Goal: Task Accomplishment & Management: Manage account settings

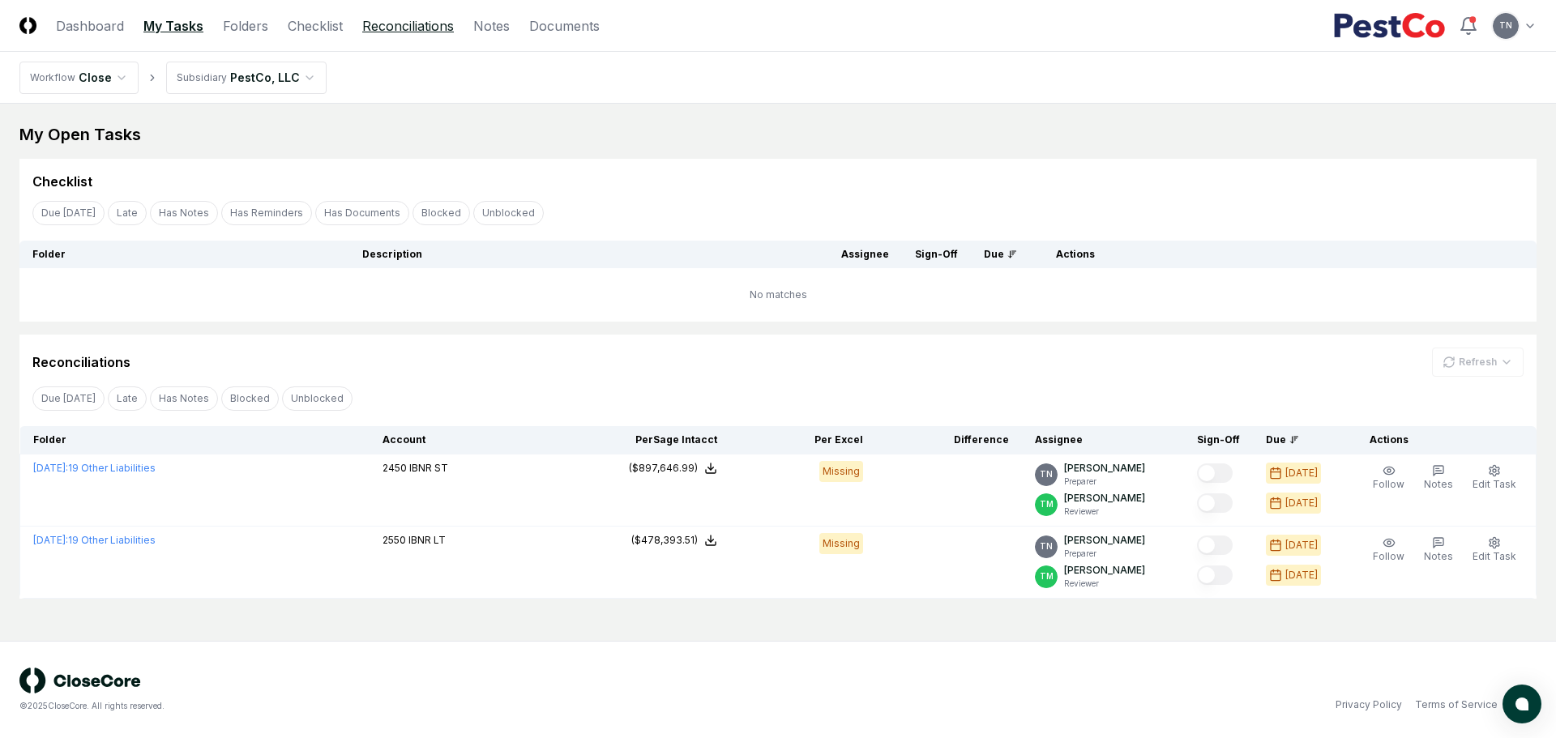
click at [417, 25] on link "Reconciliations" at bounding box center [408, 25] width 92 height 19
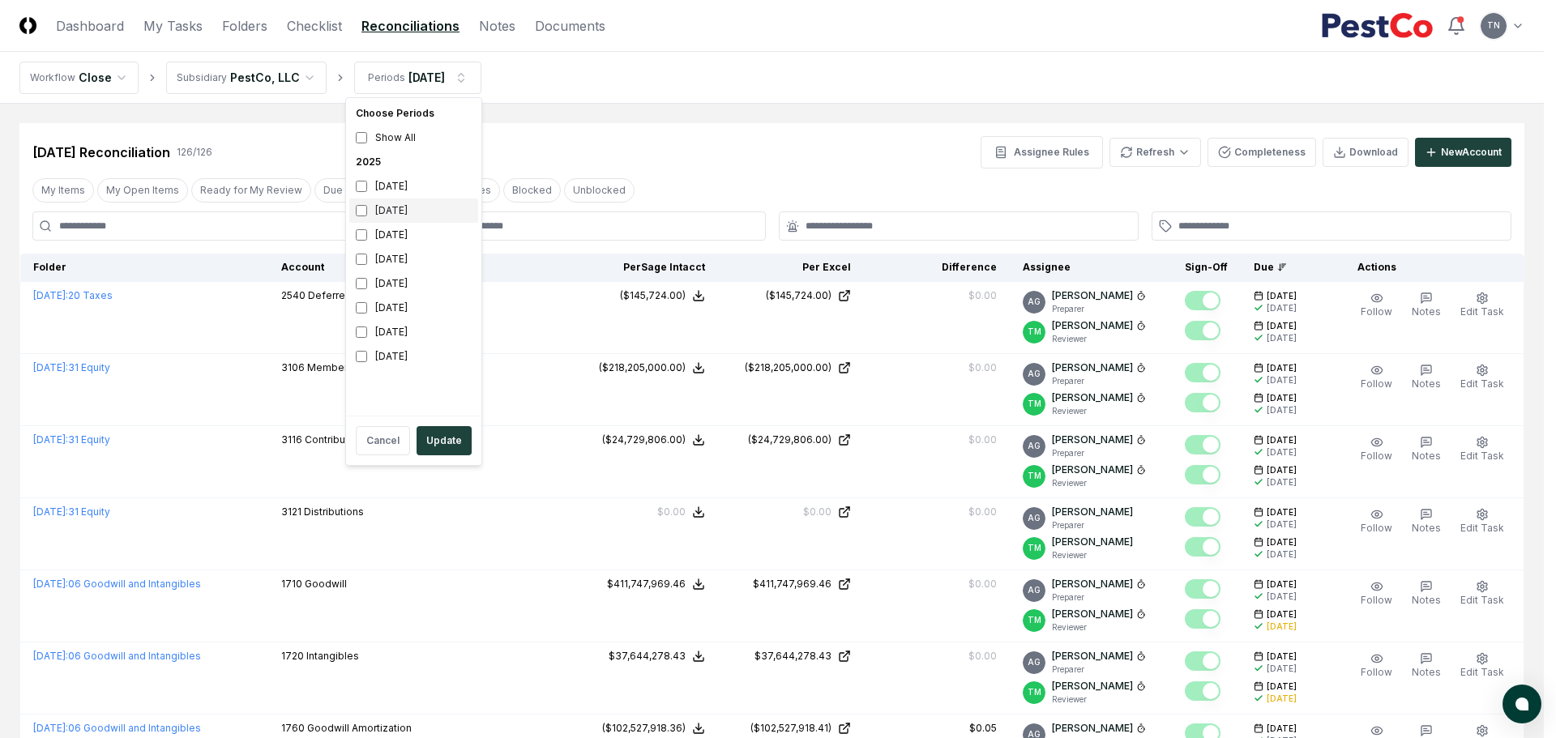
click at [379, 216] on div "[DATE]" at bounding box center [413, 211] width 129 height 24
click at [368, 190] on div "[DATE]" at bounding box center [413, 186] width 129 height 24
click at [435, 433] on button "Update" at bounding box center [444, 440] width 55 height 29
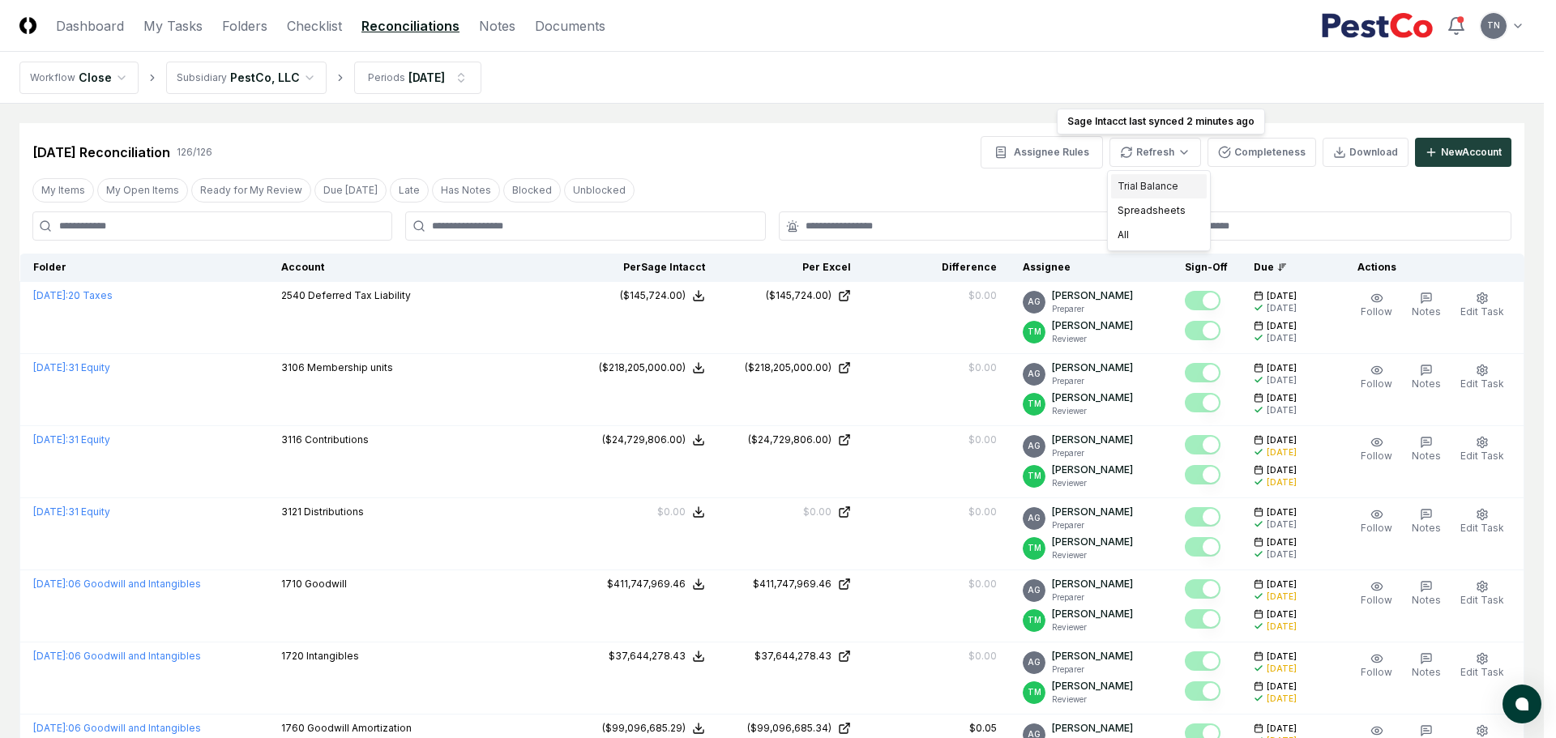
click at [1155, 182] on div "Trial Balance" at bounding box center [1159, 186] width 96 height 24
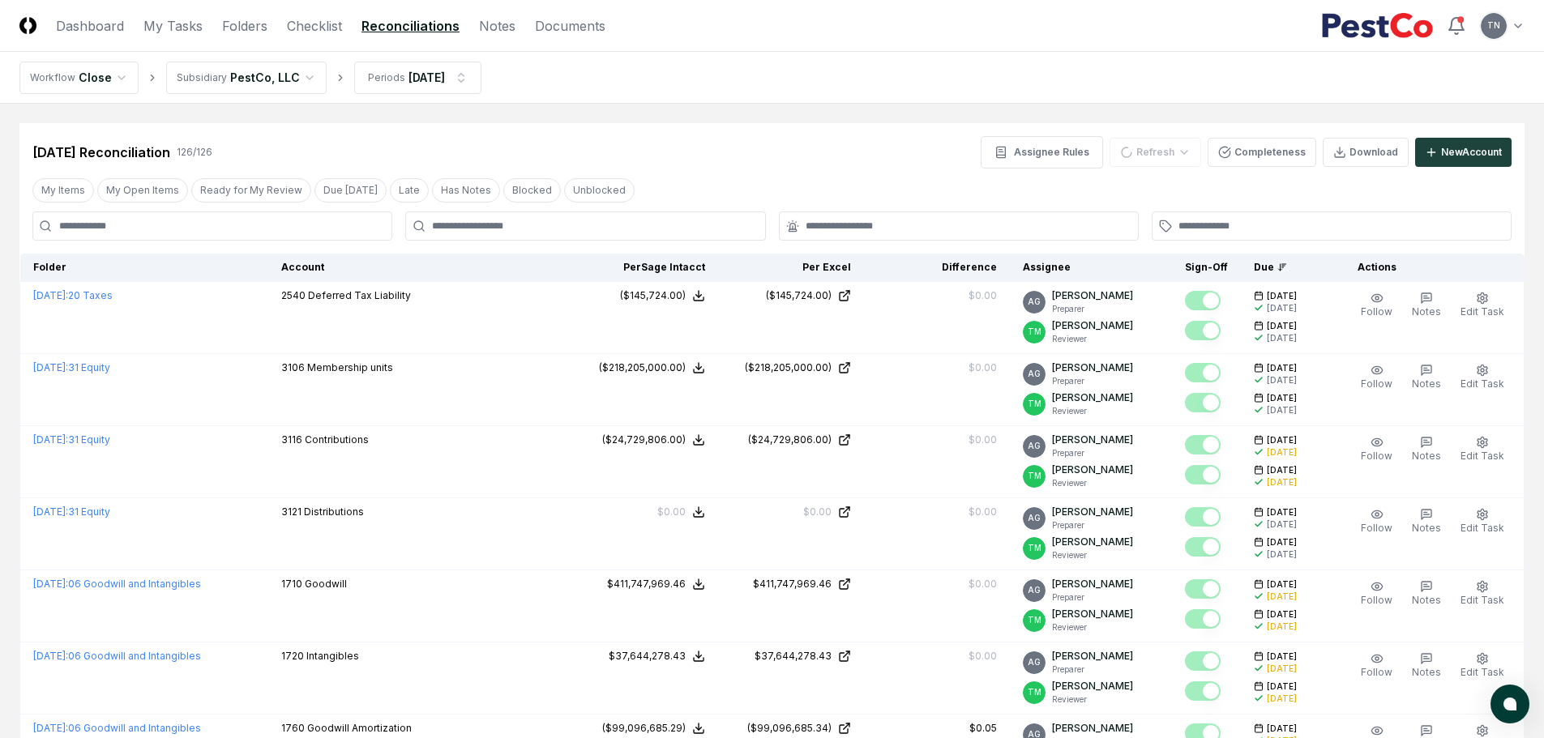
click at [810, 178] on div "My Items My Open Items Ready for My Review Due [DATE] Late Has Notes Blocked Un…" at bounding box center [771, 190] width 1505 height 30
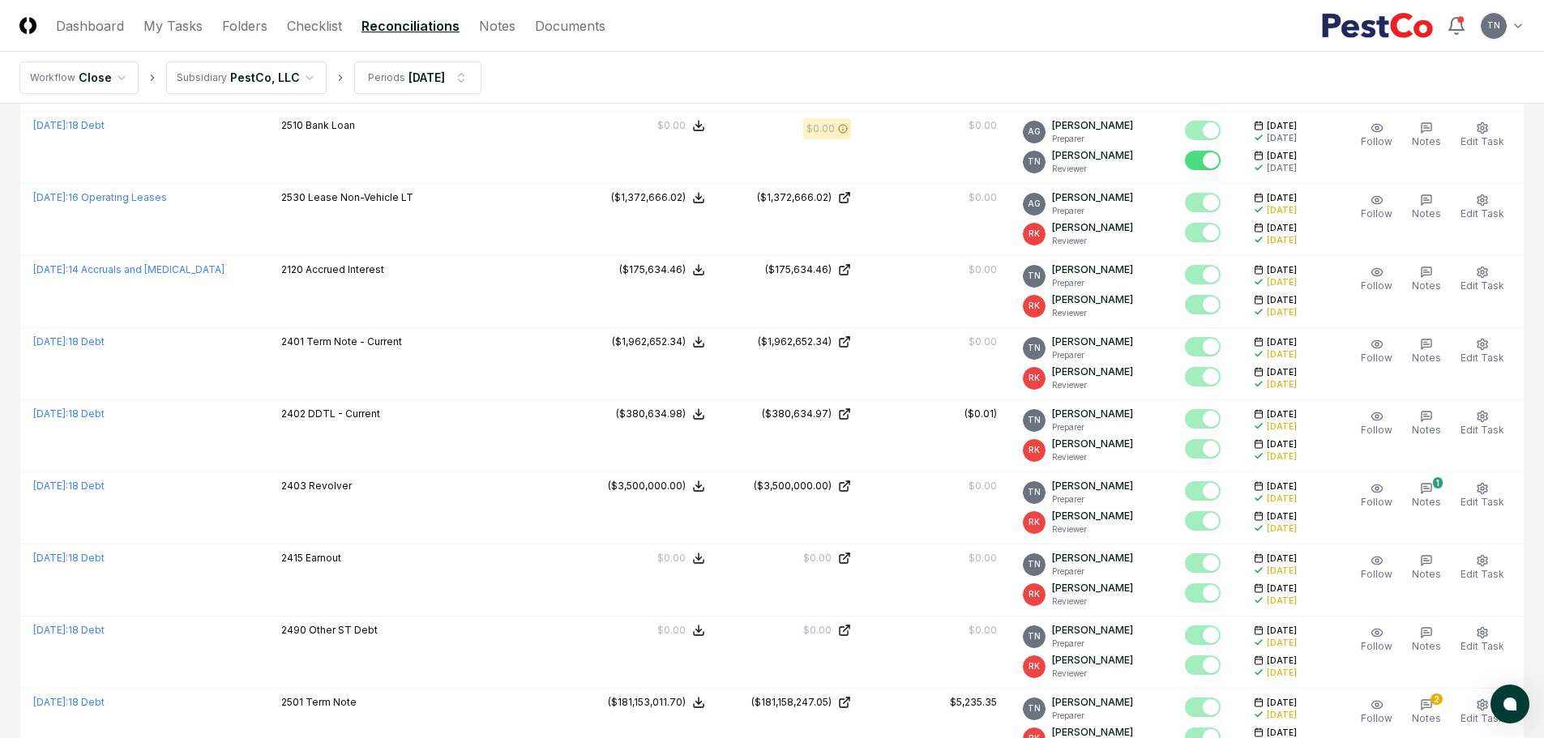
scroll to position [1297, 0]
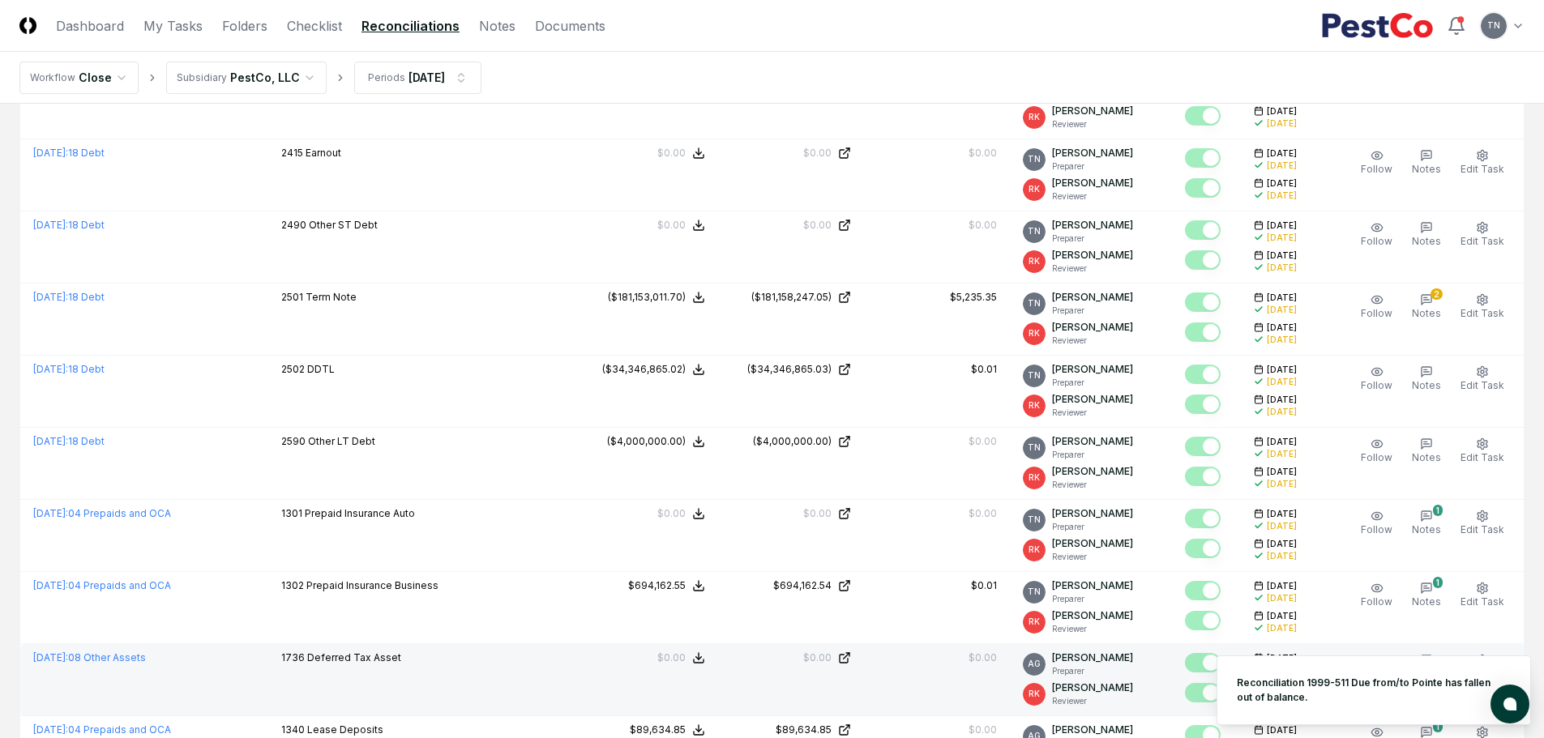
click at [718, 681] on td "$0.00" at bounding box center [645, 680] width 146 height 72
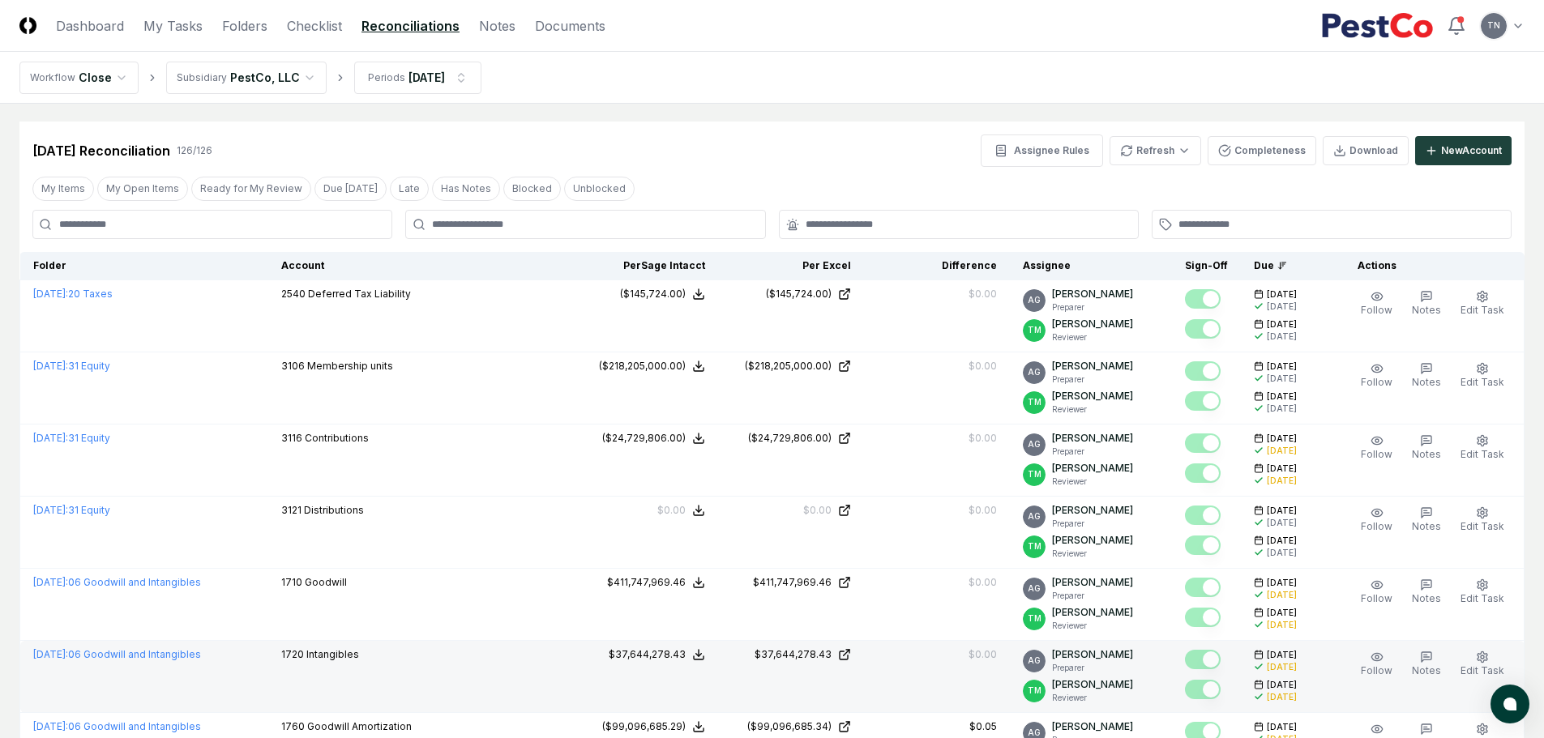
scroll to position [0, 0]
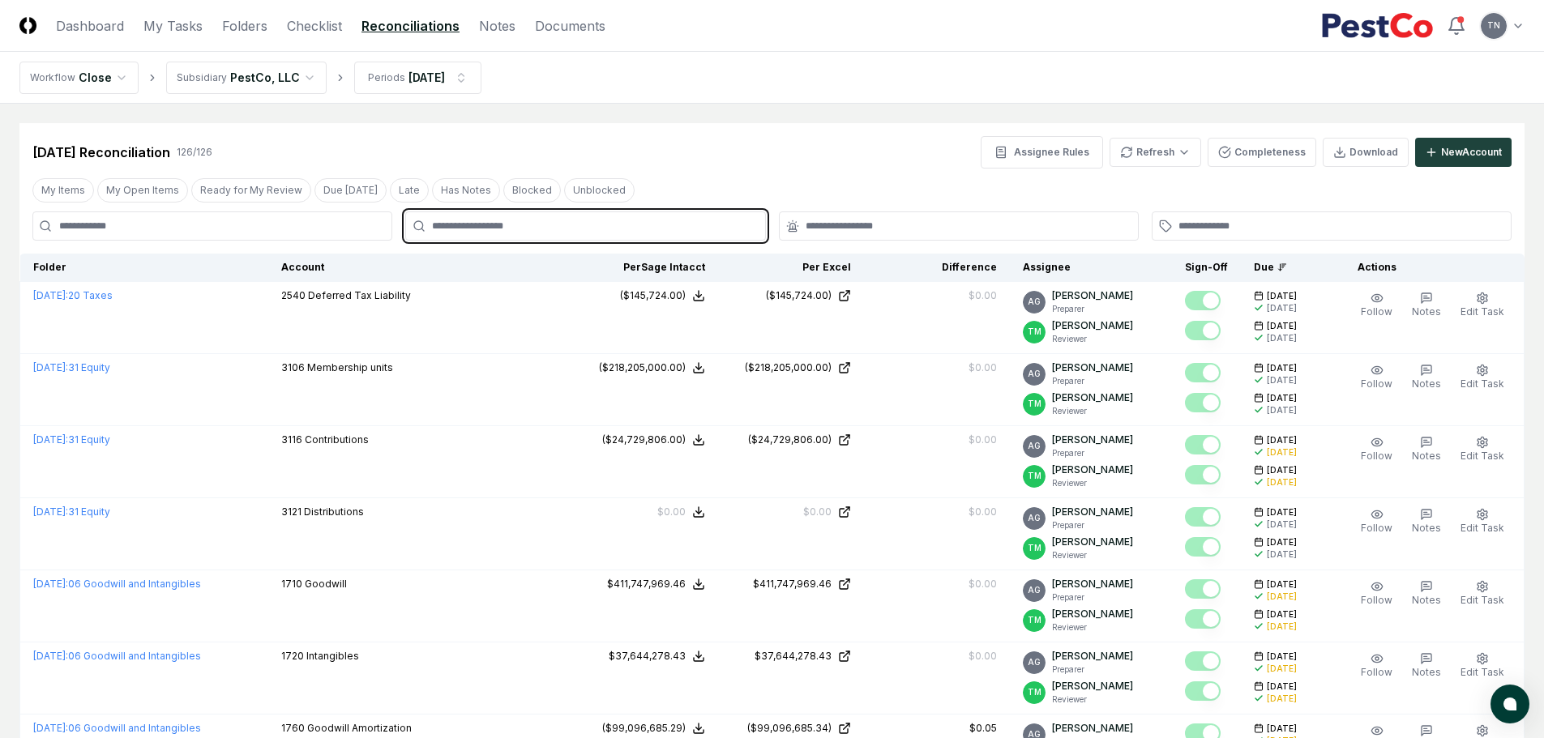
click at [481, 229] on input "text" at bounding box center [593, 226] width 323 height 15
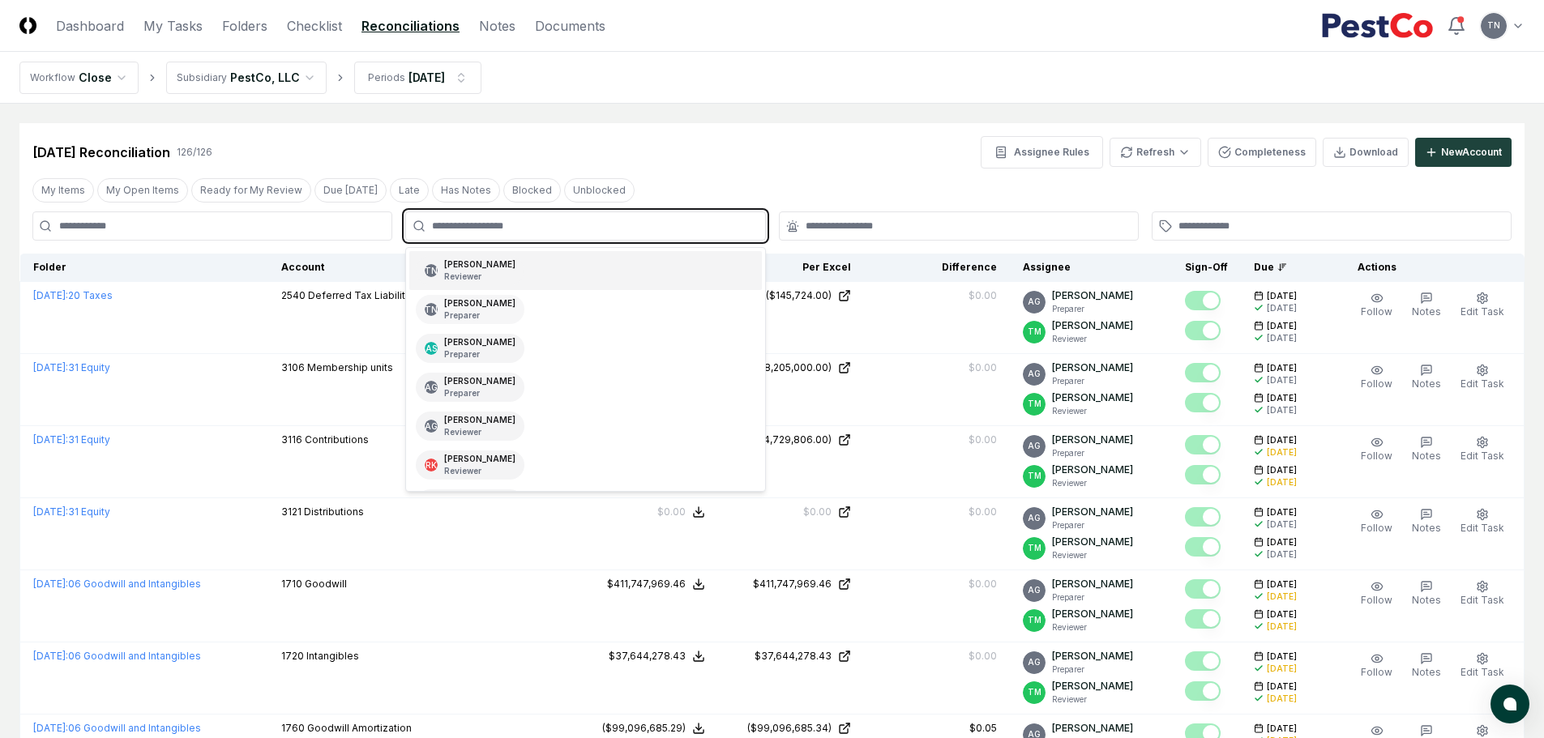
click at [473, 298] on div "[PERSON_NAME] Preparer" at bounding box center [479, 309] width 71 height 24
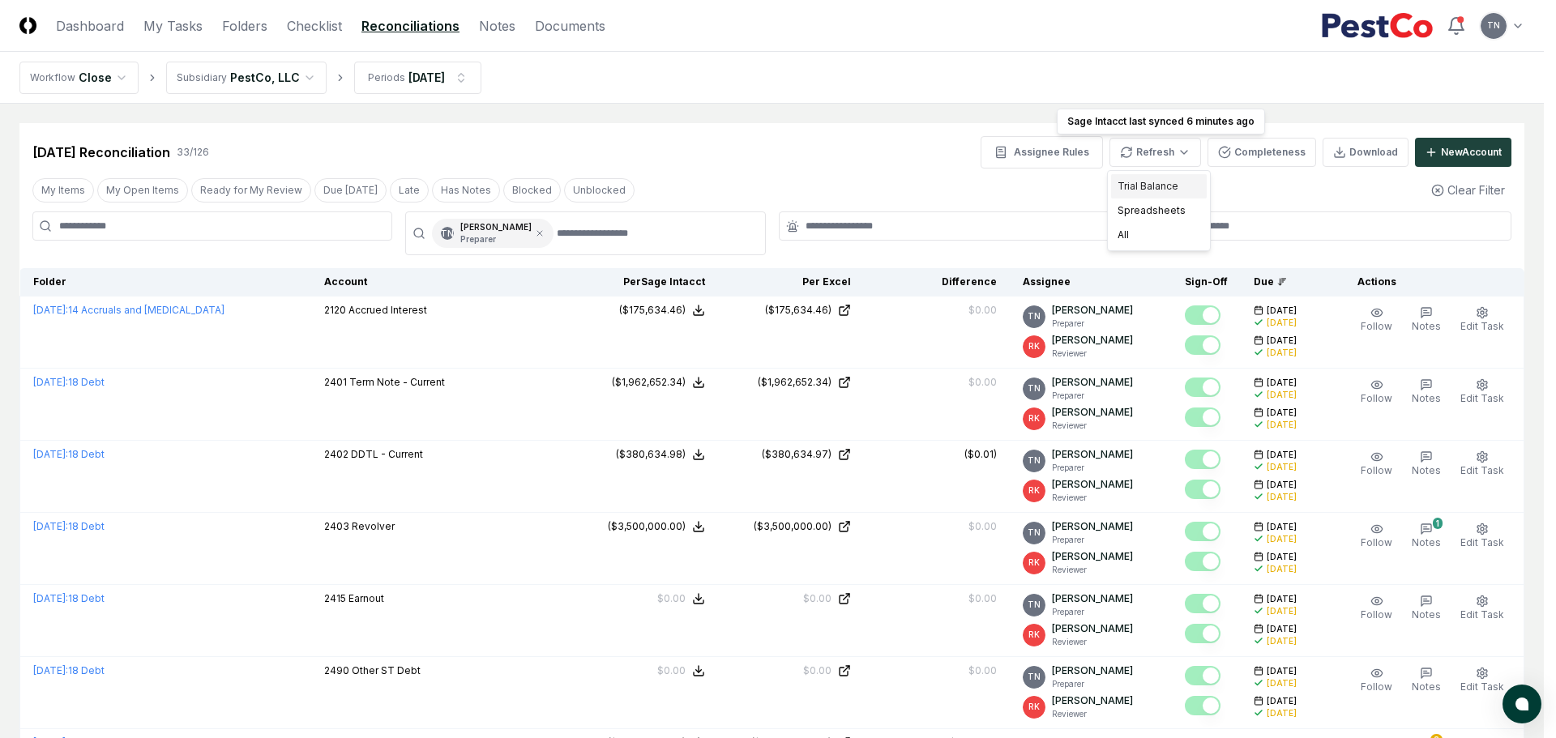
click at [1135, 193] on div "Trial Balance" at bounding box center [1159, 186] width 96 height 24
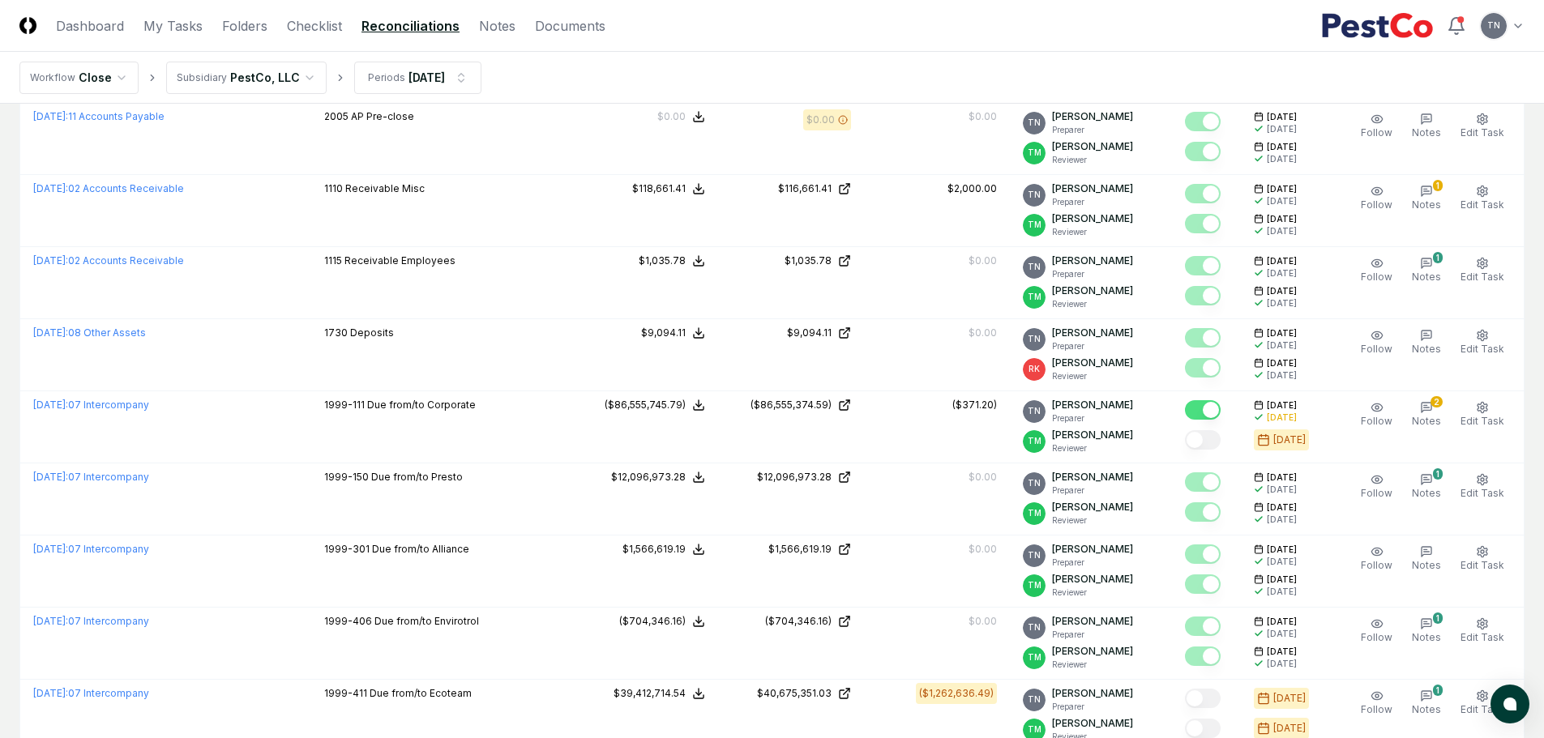
scroll to position [1621, 0]
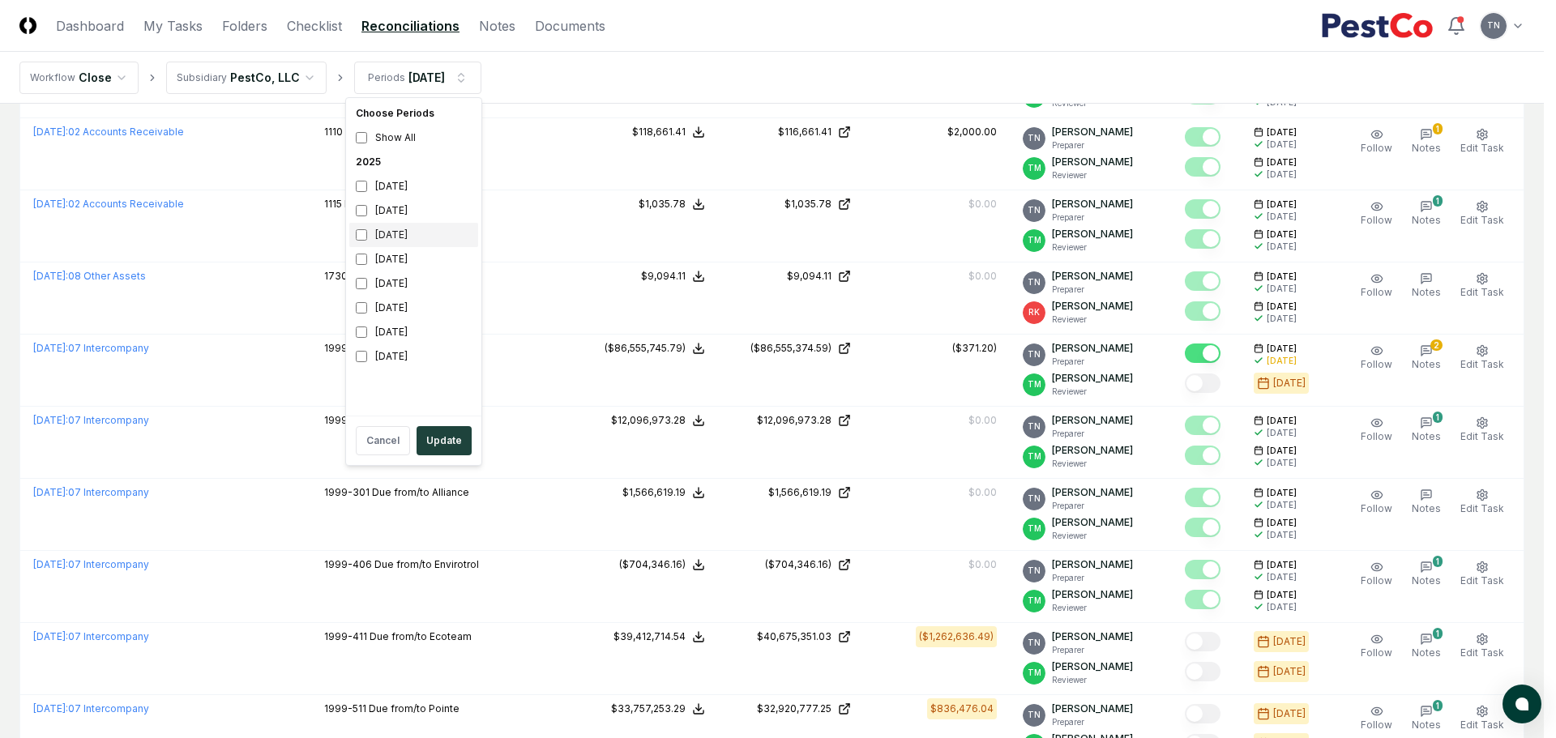
click at [404, 238] on div "[DATE]" at bounding box center [413, 235] width 129 height 24
click at [387, 219] on div "[DATE]" at bounding box center [413, 211] width 129 height 24
click at [438, 443] on button "Update" at bounding box center [444, 440] width 55 height 29
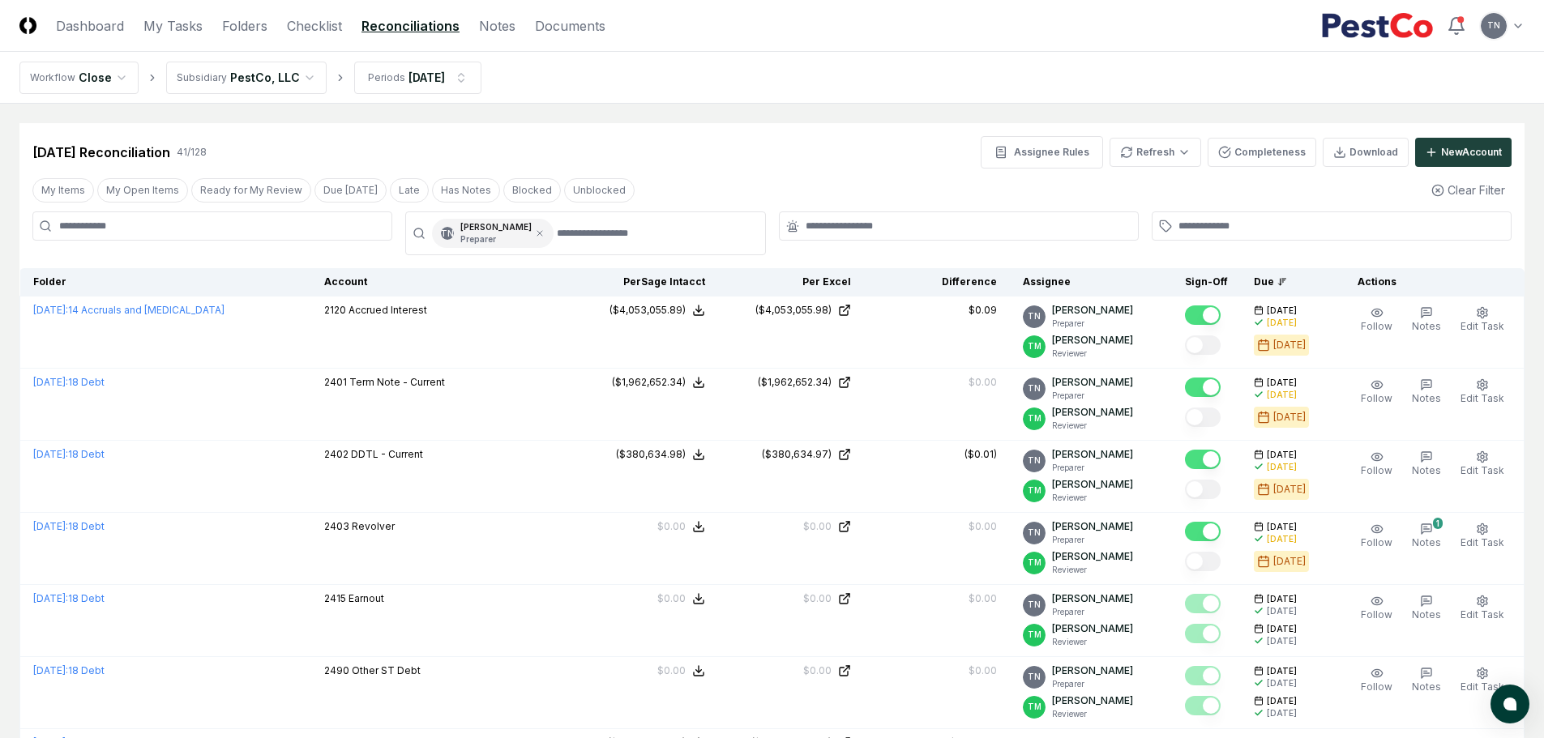
click at [214, 233] on input at bounding box center [212, 226] width 360 height 29
type input "********"
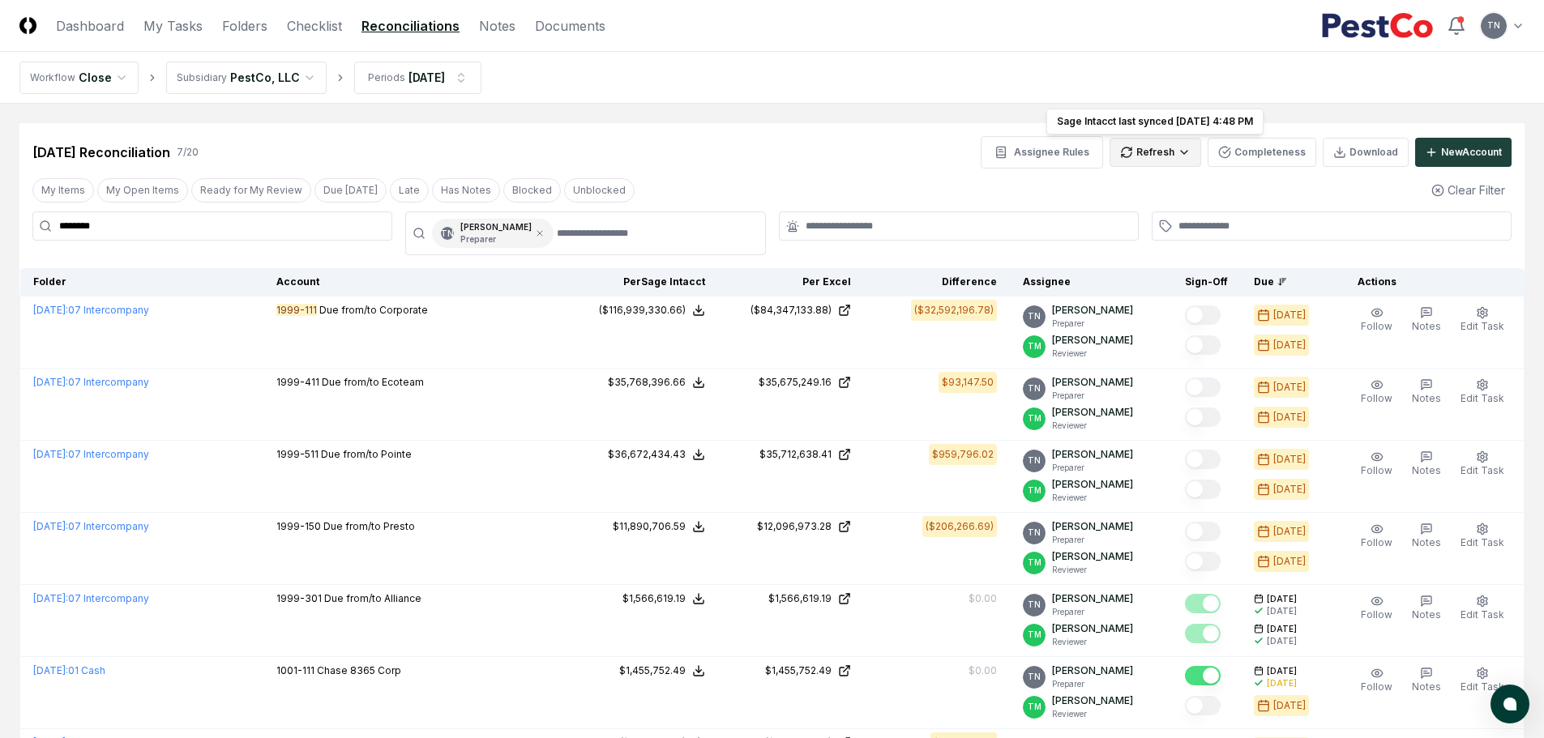
click at [1164, 155] on html "CloseCore Dashboard My Tasks Folders Checklist Reconciliations Notes Documents …" at bounding box center [772, 459] width 1544 height 918
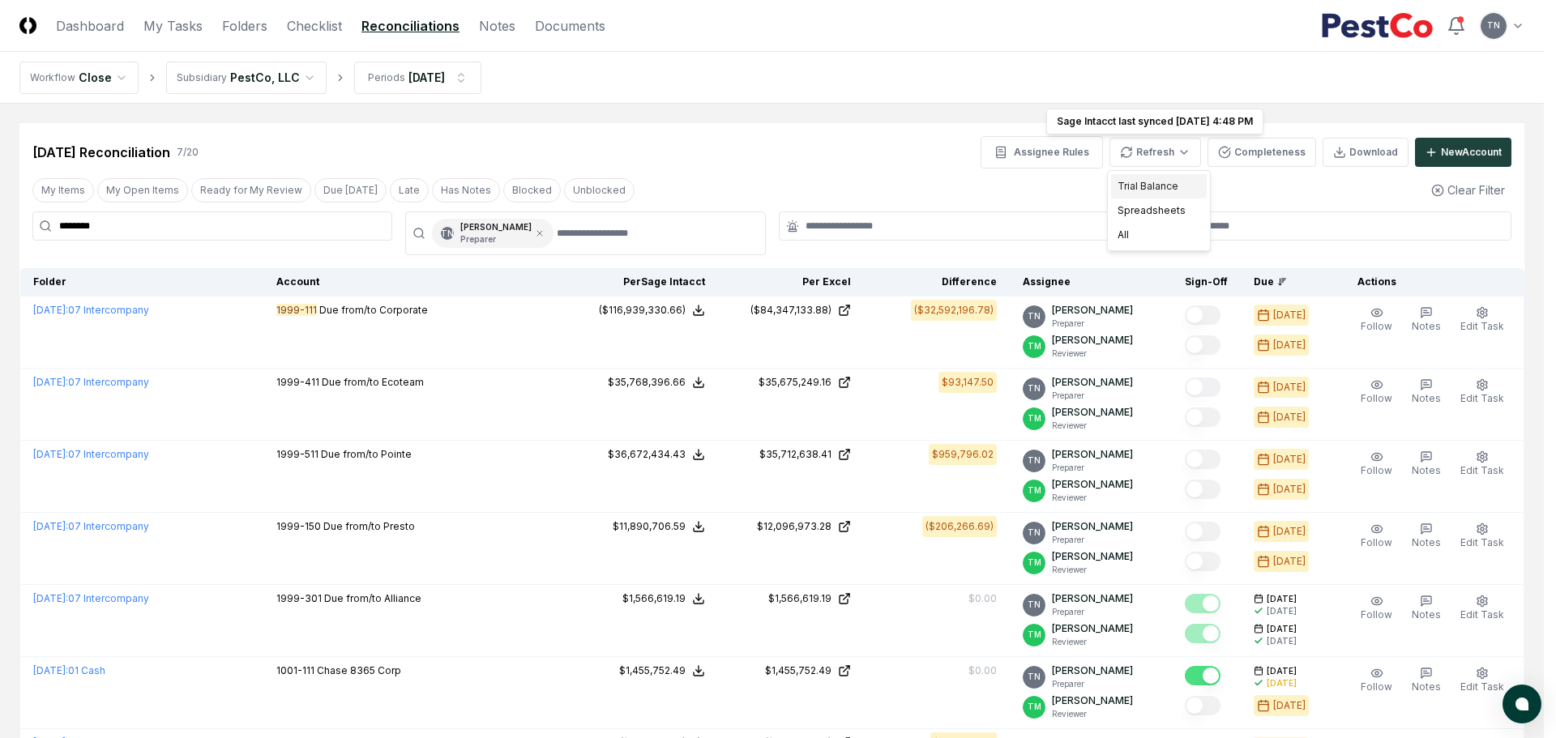
click at [1153, 187] on div "Trial Balance" at bounding box center [1159, 186] width 96 height 24
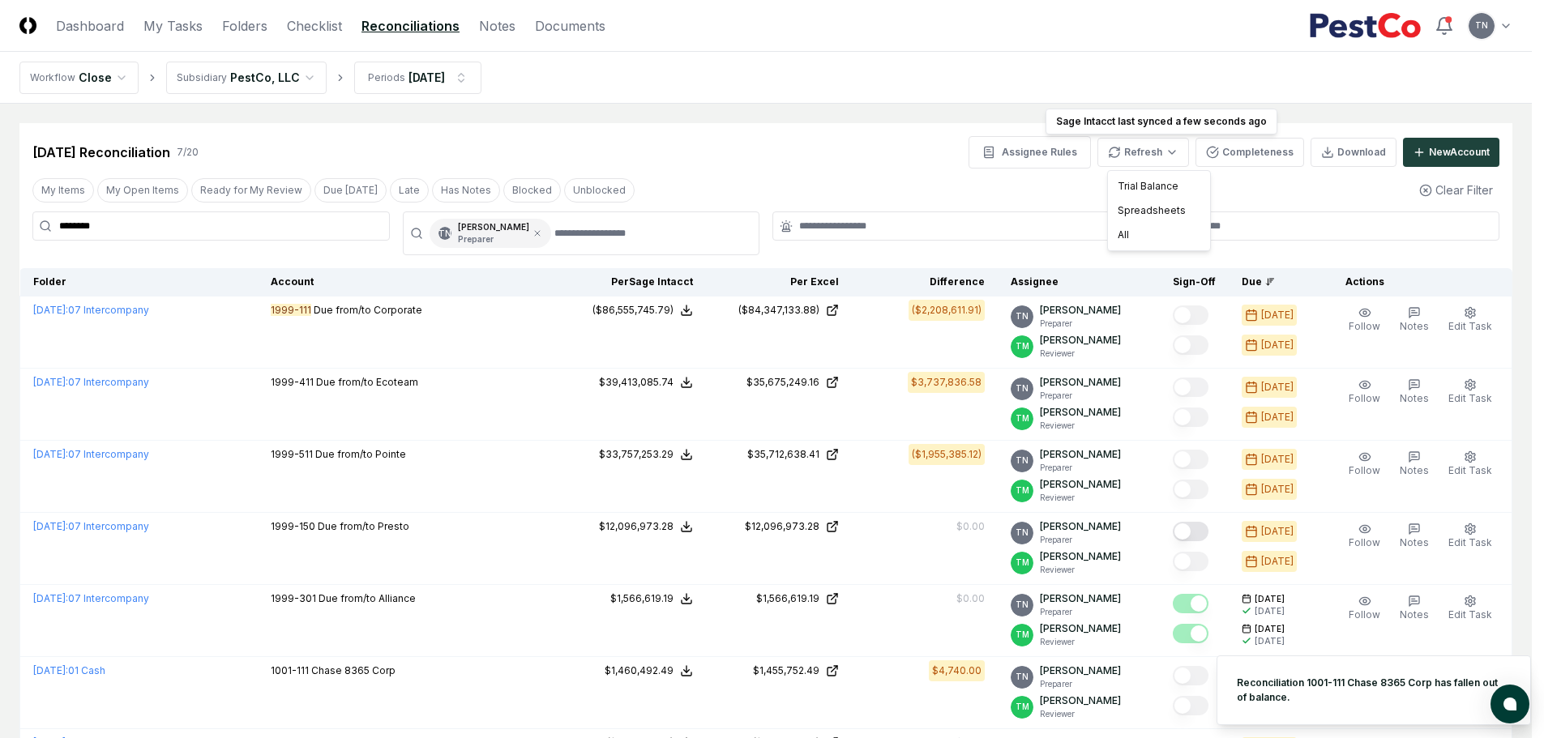
click at [1165, 157] on html "CloseCore Dashboard My Tasks Folders Checklist Reconciliations Notes Documents …" at bounding box center [772, 459] width 1544 height 918
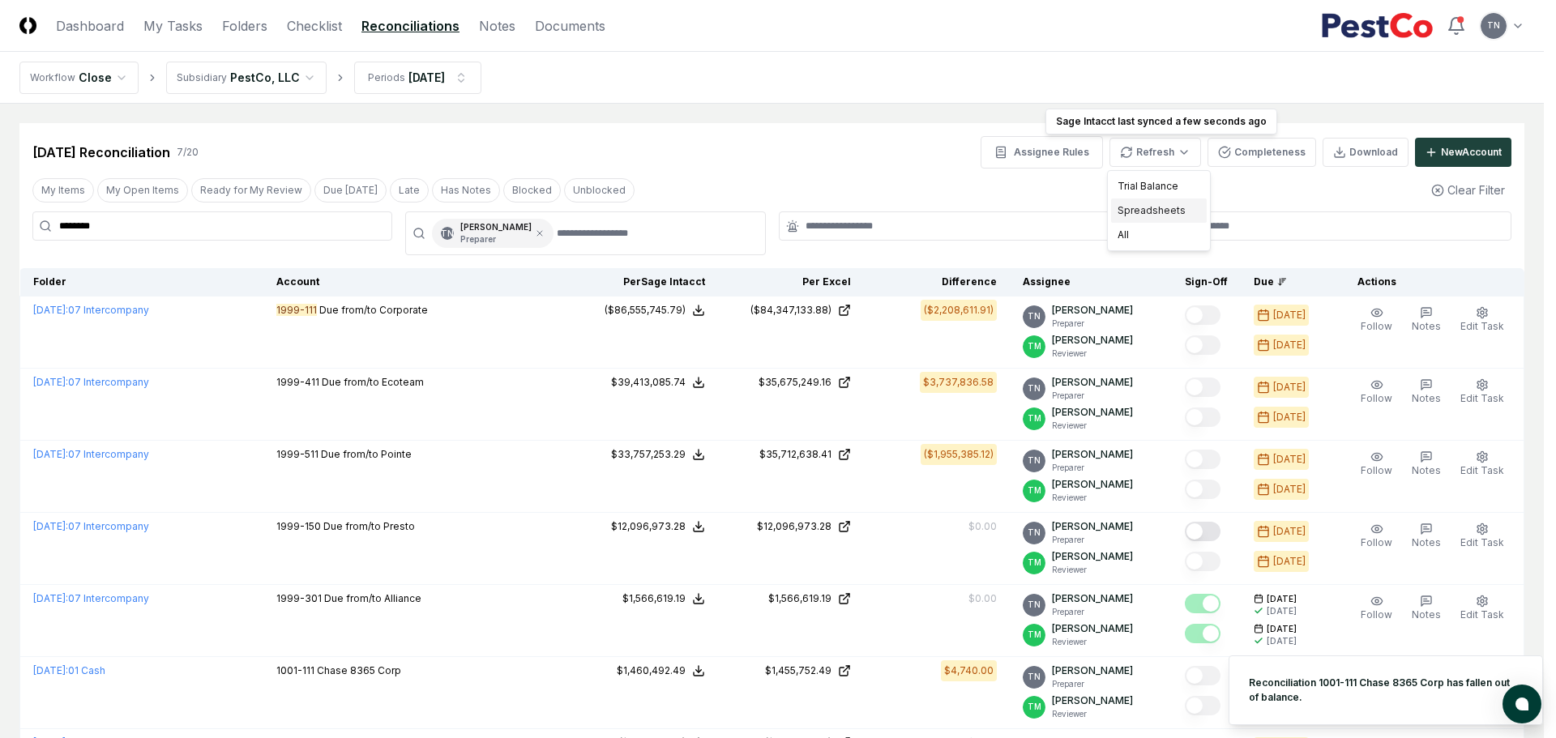
click at [1168, 216] on div "Spreadsheets" at bounding box center [1159, 211] width 96 height 24
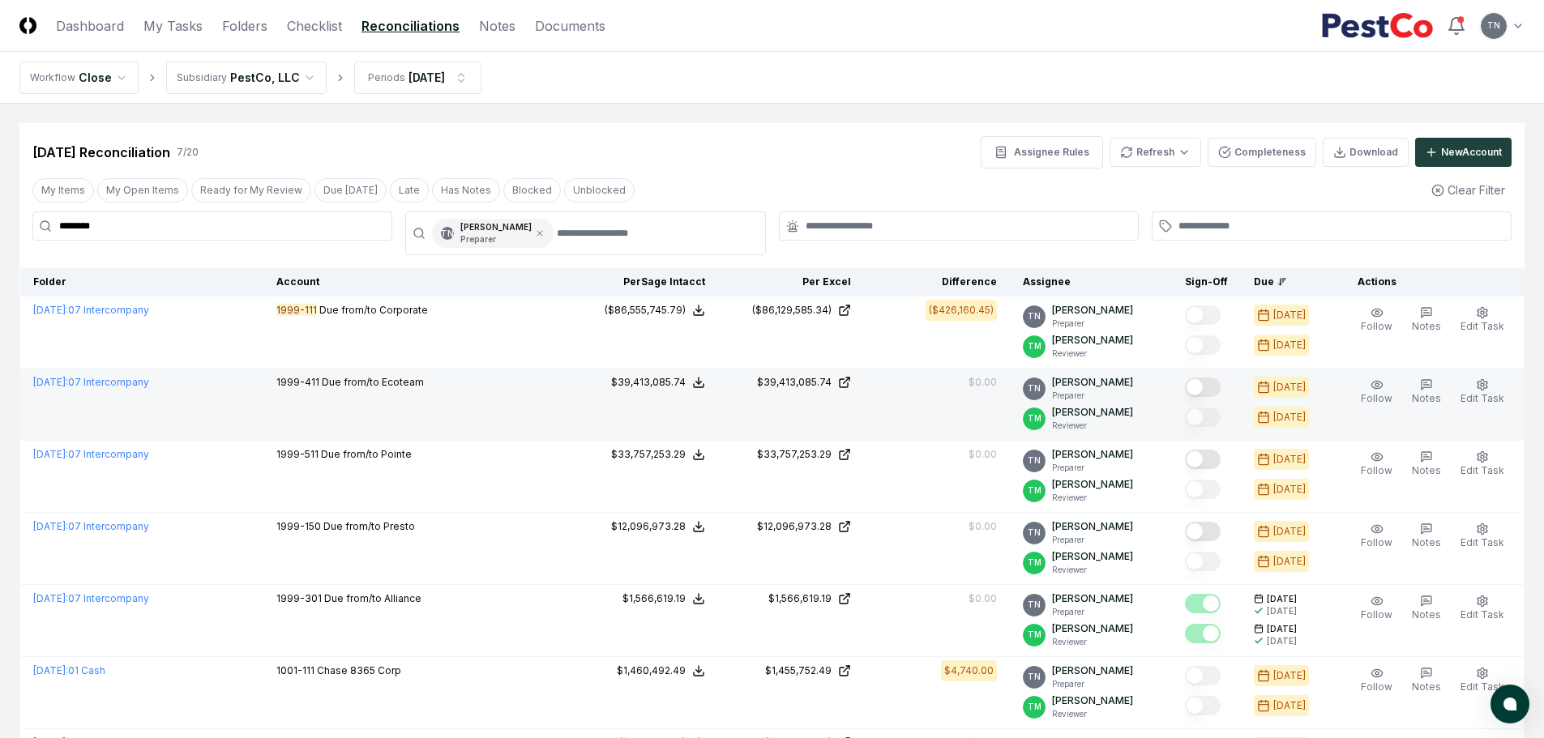
drag, startPoint x: 1219, startPoint y: 384, endPoint x: 1220, endPoint y: 400, distance: 15.4
click at [1219, 384] on button "Mark complete" at bounding box center [1203, 387] width 36 height 19
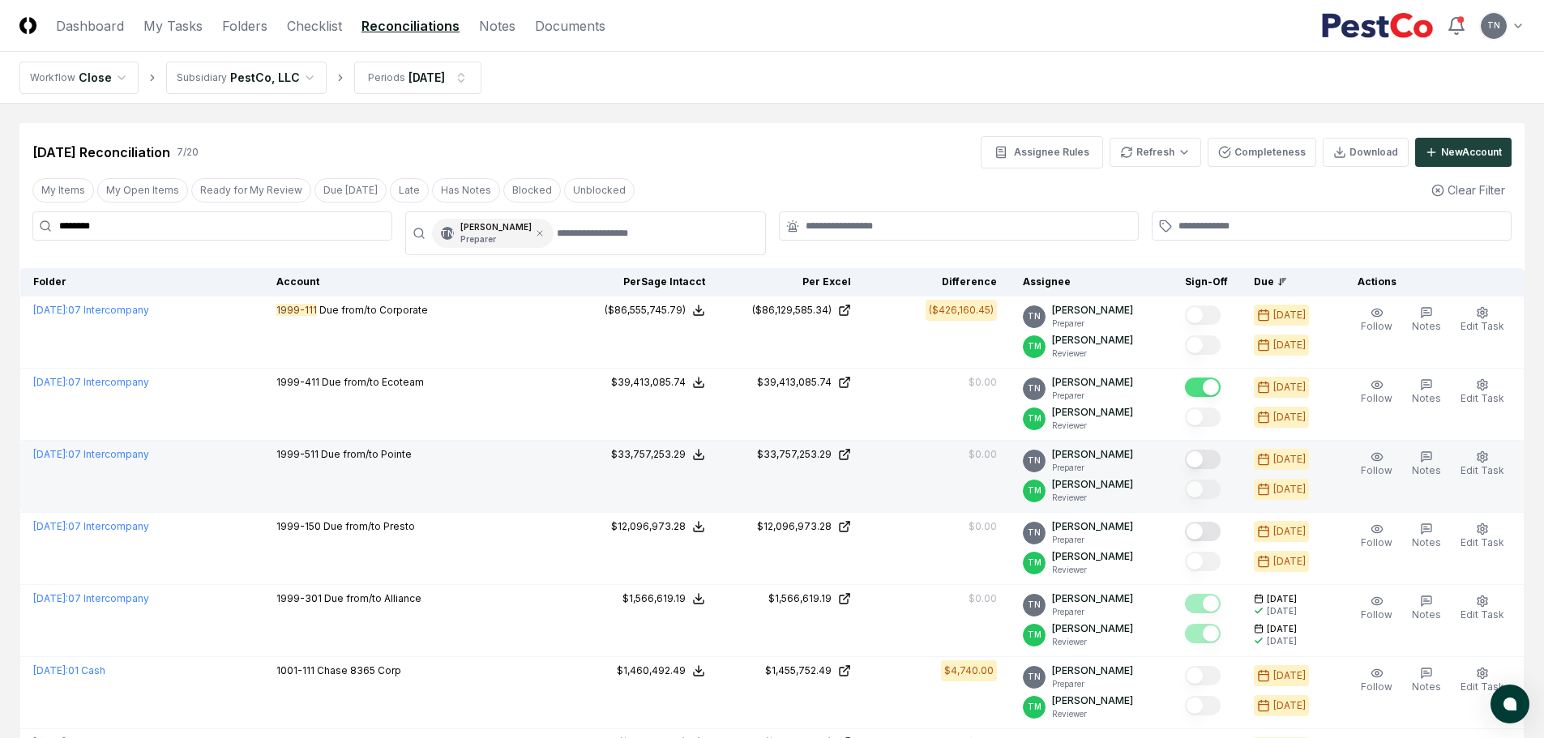
click at [1212, 463] on button "Mark complete" at bounding box center [1203, 459] width 36 height 19
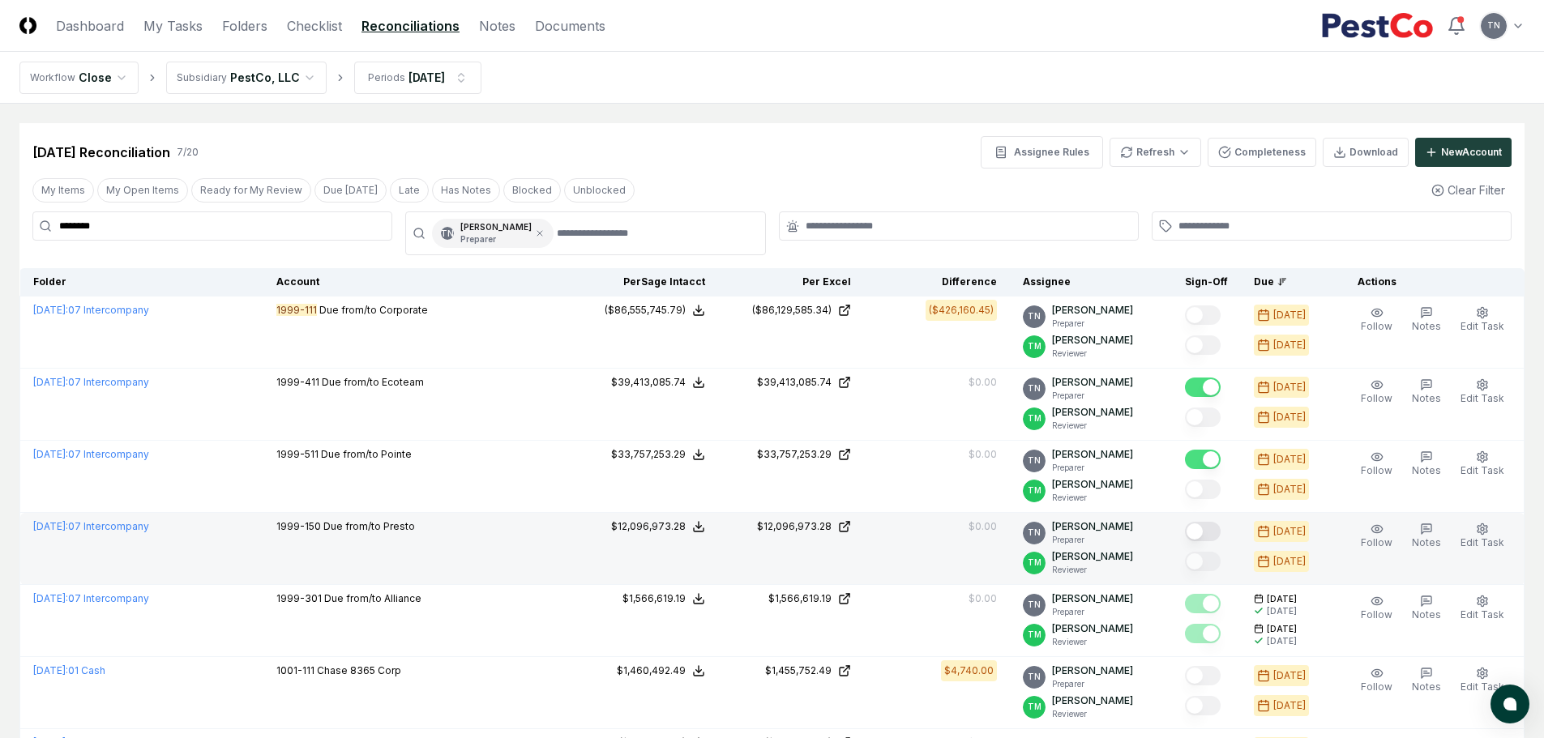
click at [1212, 532] on button "Mark complete" at bounding box center [1203, 531] width 36 height 19
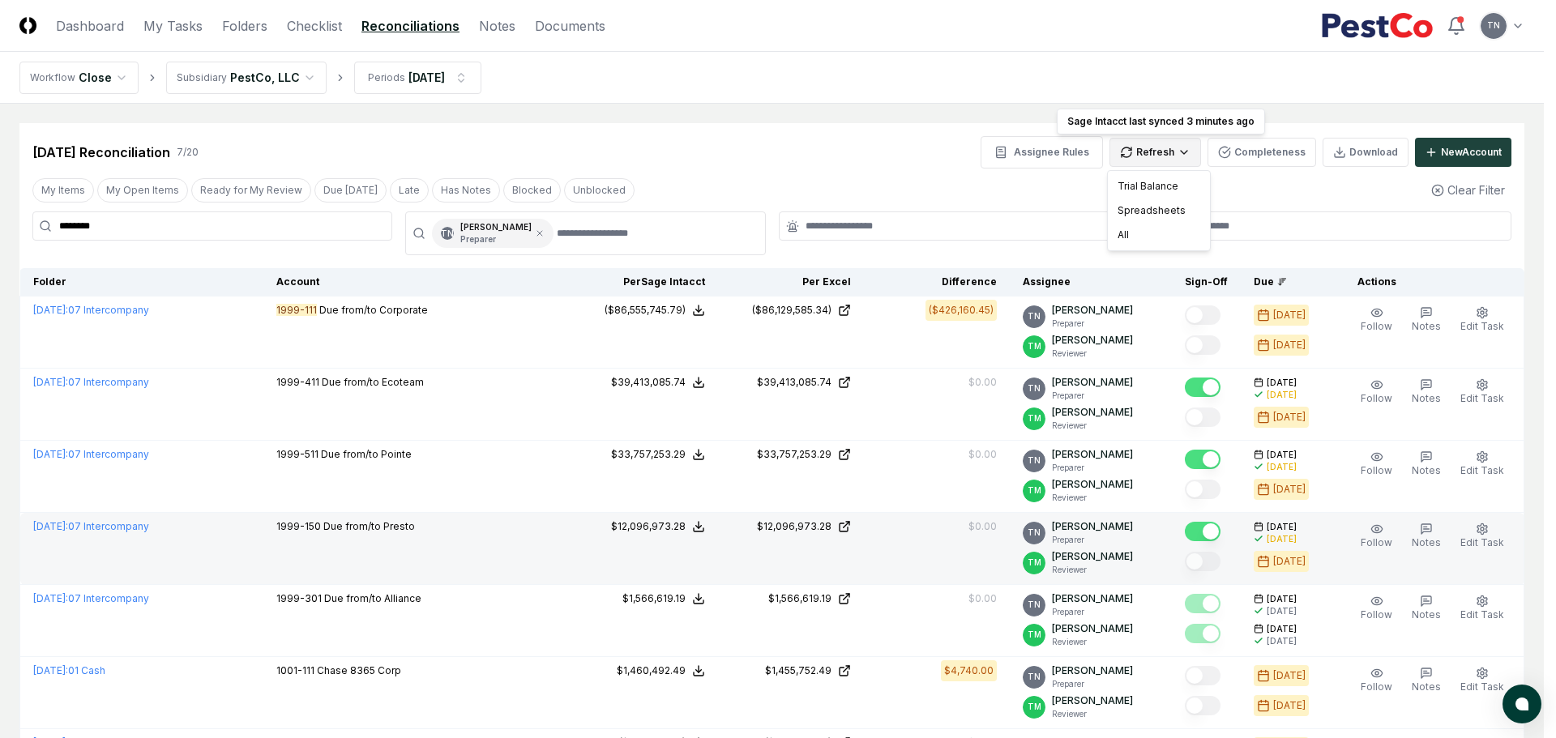
click at [1151, 151] on html "CloseCore Dashboard My Tasks Folders Checklist Reconciliations Notes Documents …" at bounding box center [778, 459] width 1556 height 918
click at [1145, 234] on div "All" at bounding box center [1159, 235] width 96 height 24
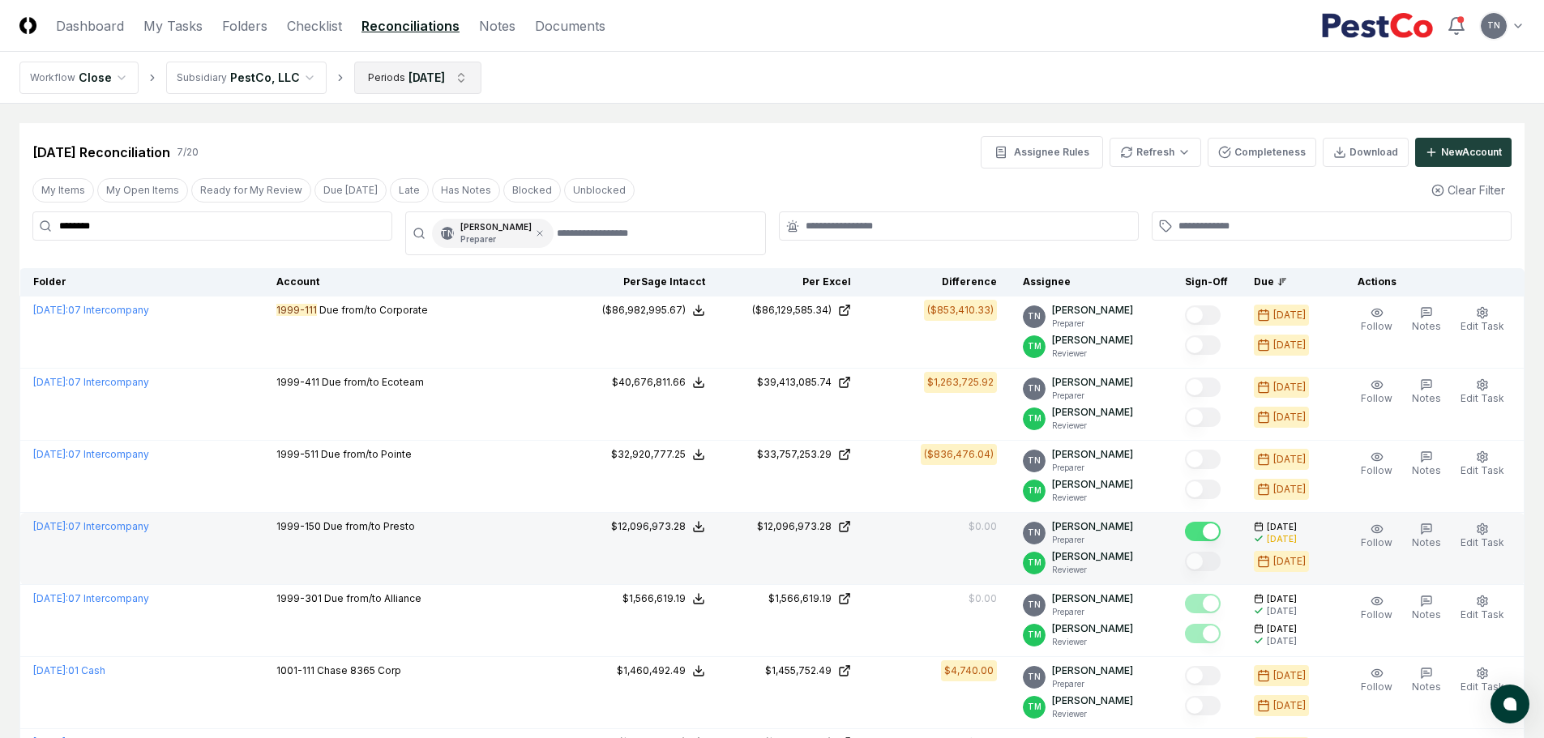
click at [464, 77] on html "CloseCore Dashboard My Tasks Folders Checklist Reconciliations Notes Documents …" at bounding box center [772, 459] width 1544 height 918
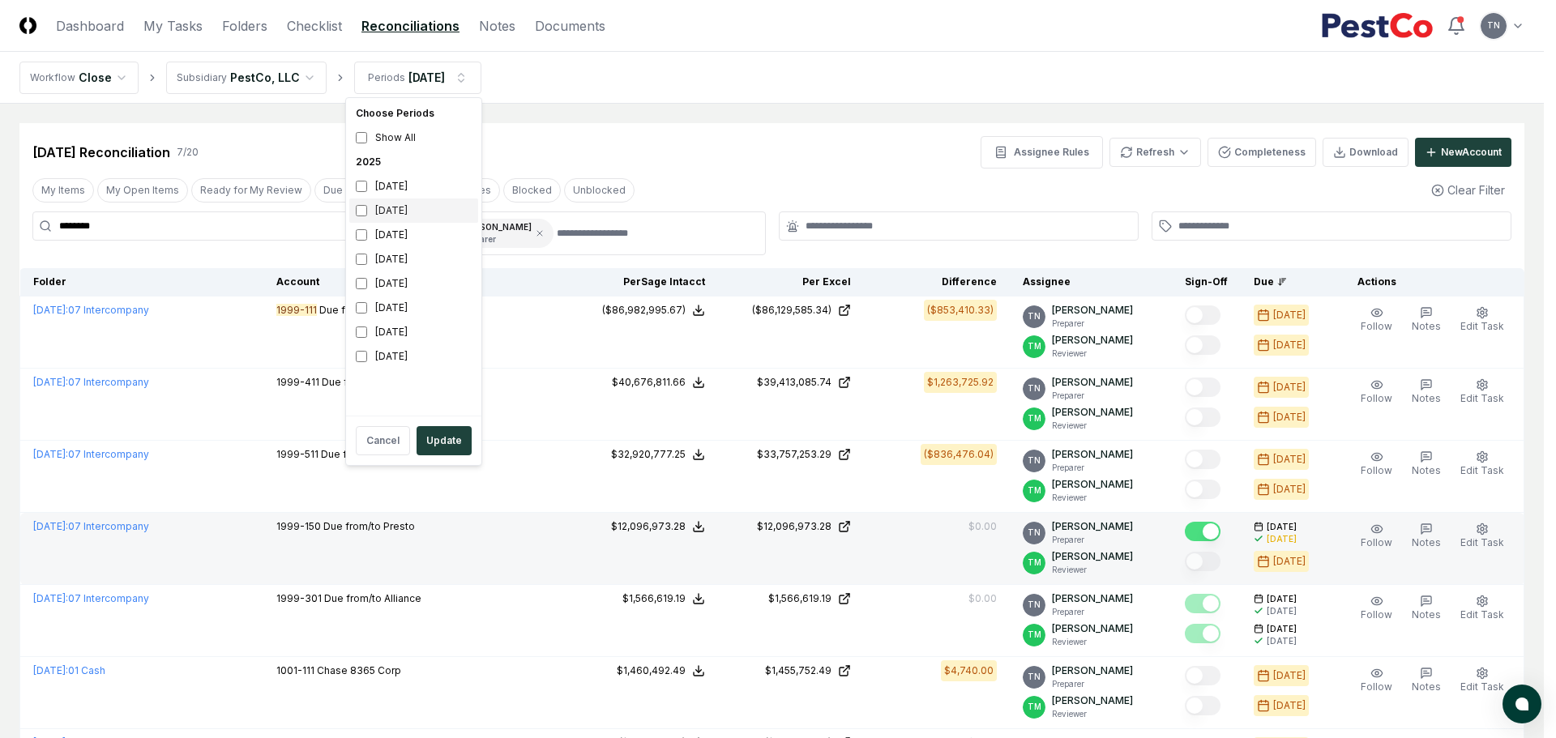
click at [391, 211] on div "[DATE]" at bounding box center [413, 211] width 129 height 24
click at [434, 441] on button "Update" at bounding box center [444, 440] width 55 height 29
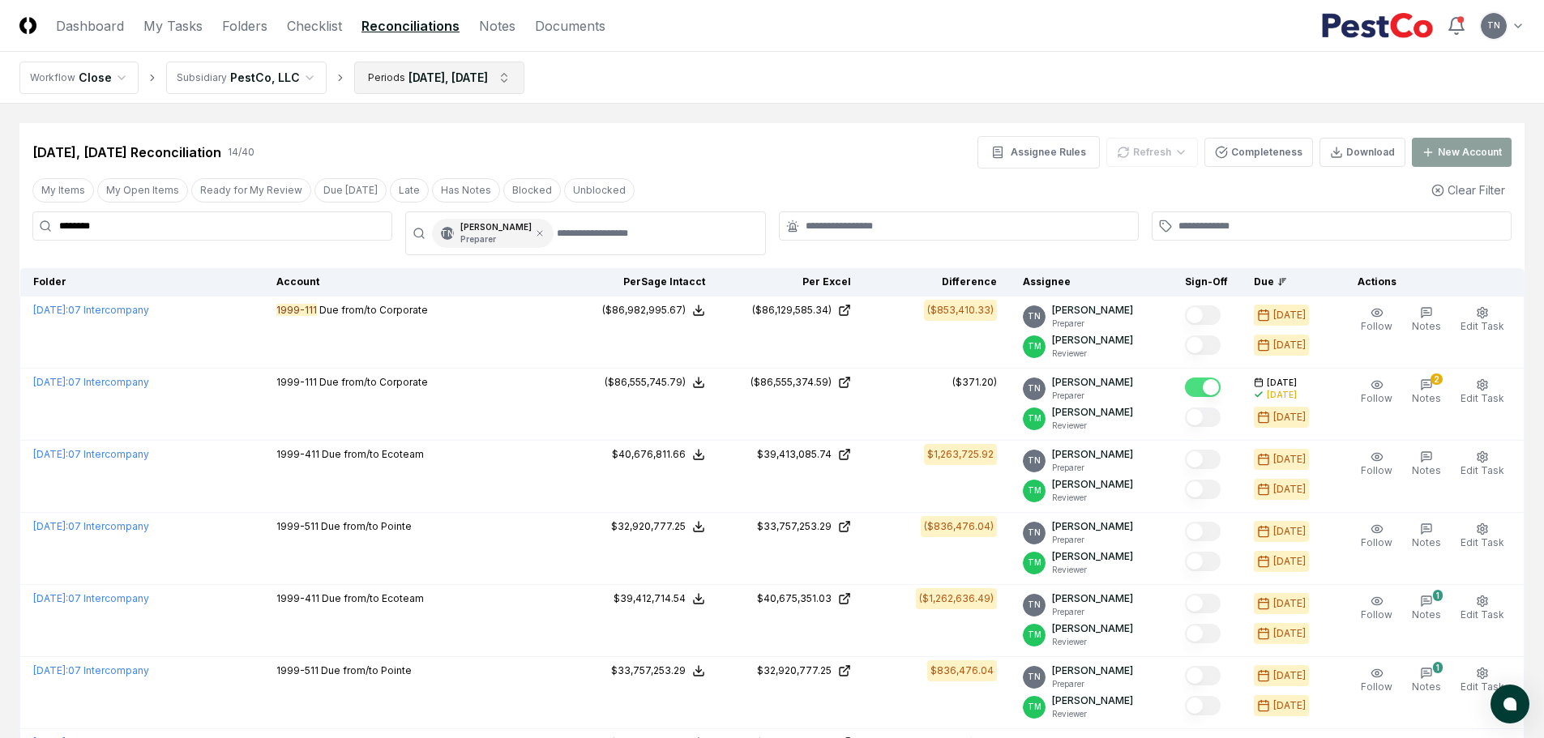
click at [494, 83] on html "CloseCore Dashboard My Tasks Folders Checklist Reconciliations Notes Documents …" at bounding box center [772, 711] width 1544 height 1423
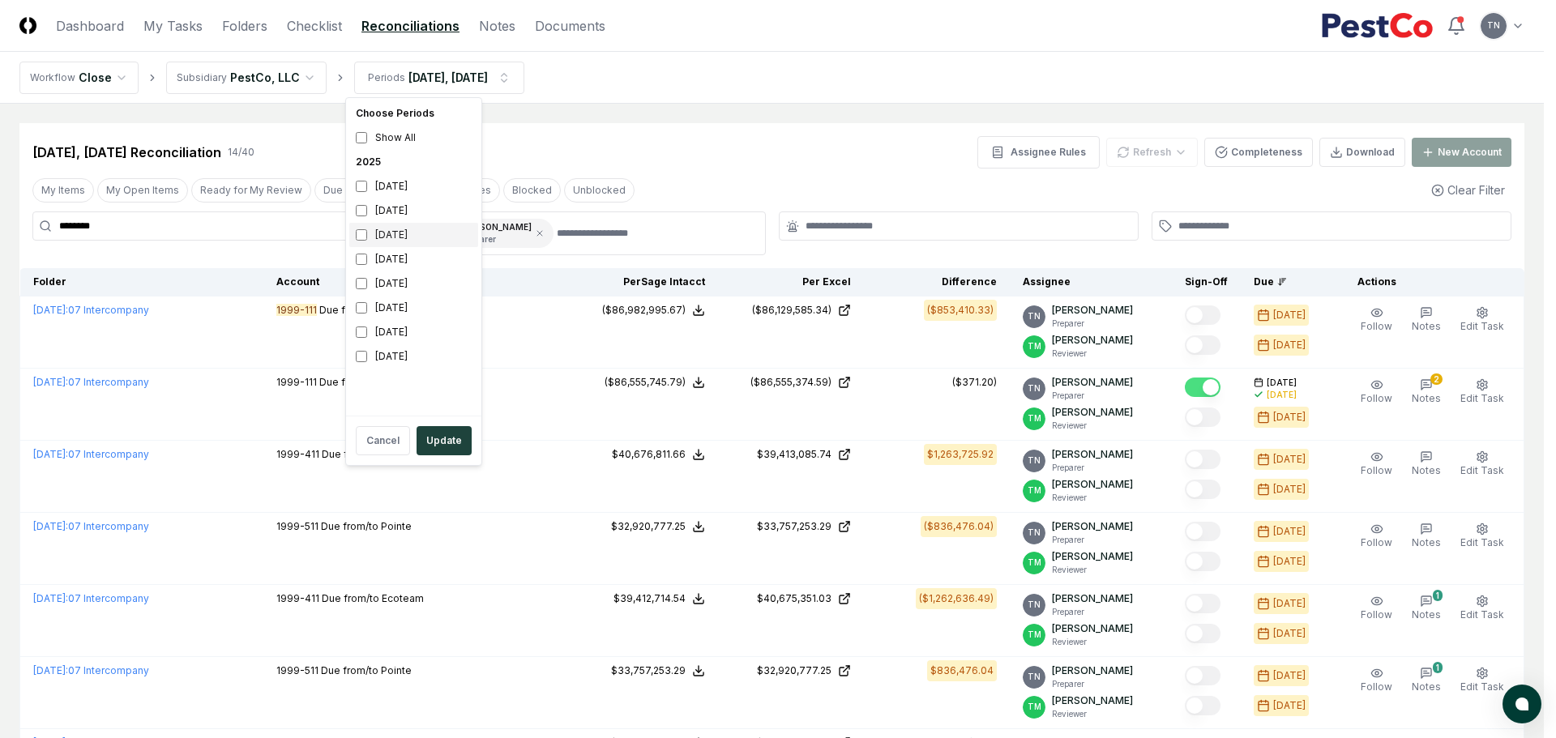
click at [377, 234] on div "[DATE]" at bounding box center [413, 235] width 129 height 24
drag, startPoint x: 438, startPoint y: 438, endPoint x: 460, endPoint y: 421, distance: 28.2
click at [438, 438] on button "Update" at bounding box center [444, 440] width 55 height 29
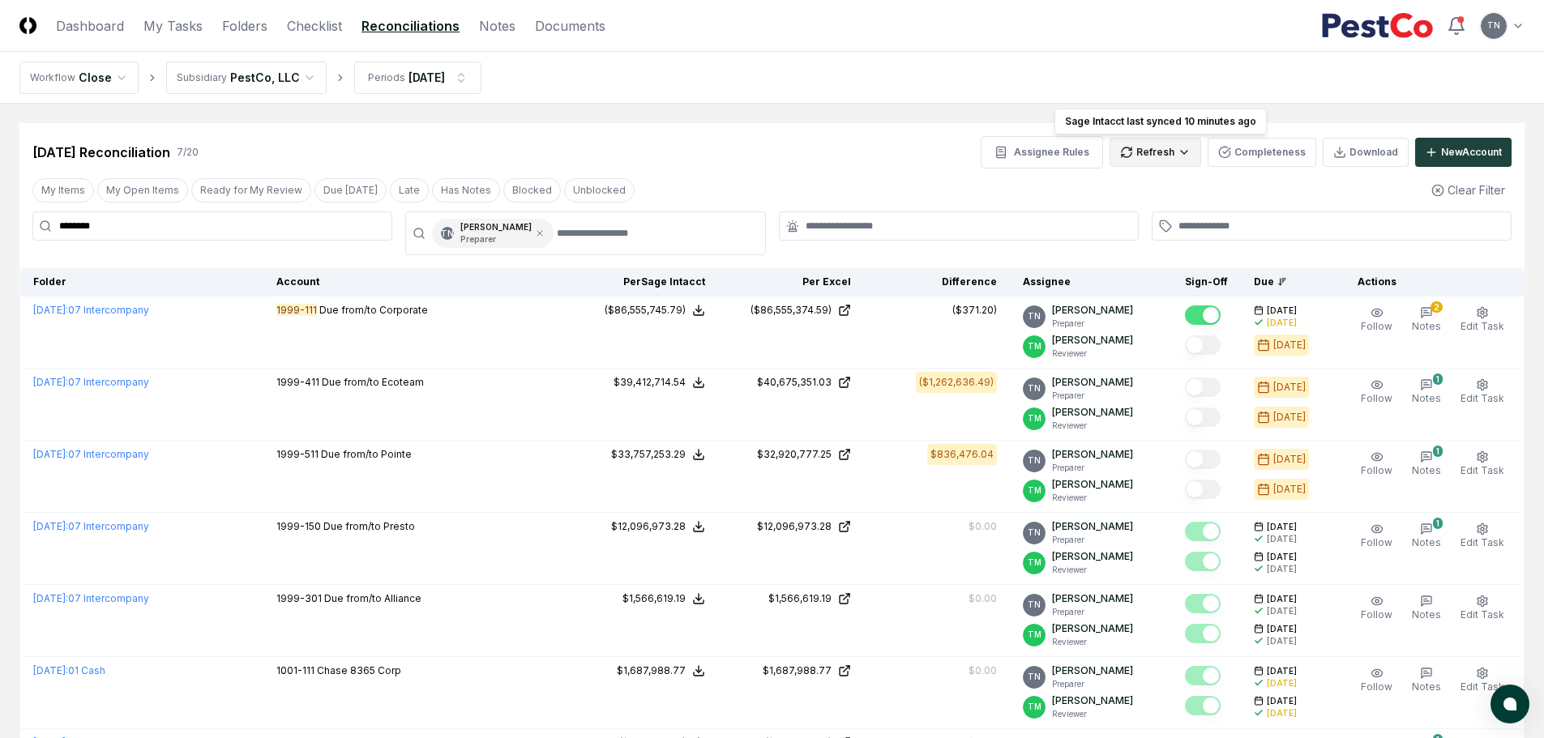
click at [1155, 152] on html "CloseCore Dashboard My Tasks Folders Checklist Reconciliations Notes Documents …" at bounding box center [772, 459] width 1544 height 918
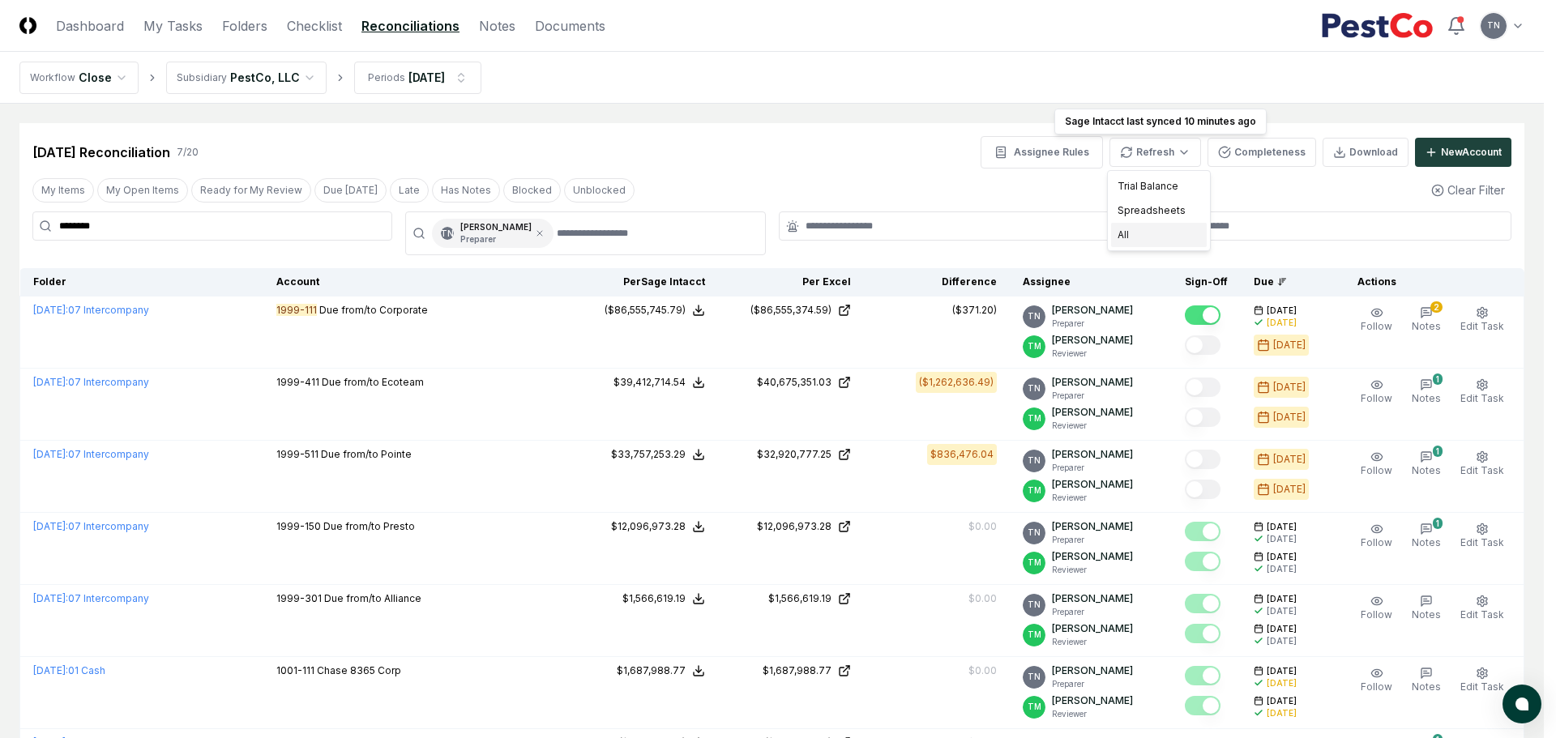
click at [1142, 232] on div "All" at bounding box center [1159, 235] width 96 height 24
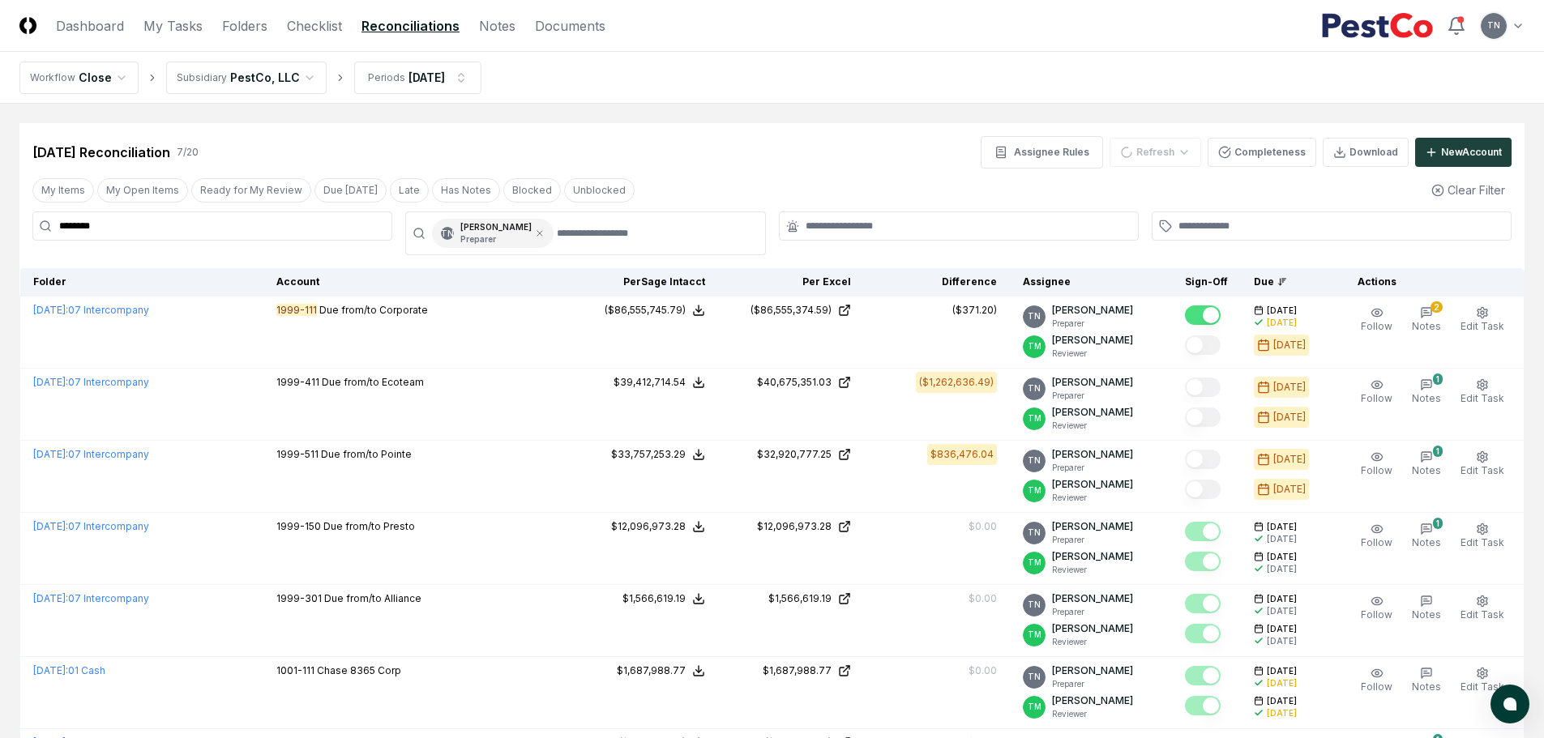
drag, startPoint x: 1216, startPoint y: 314, endPoint x: 1092, endPoint y: 199, distance: 169.2
click at [1092, 199] on div "My Items My Open Items Ready for My Review Due [DATE] Late Has Notes Blocked Un…" at bounding box center [771, 190] width 1505 height 30
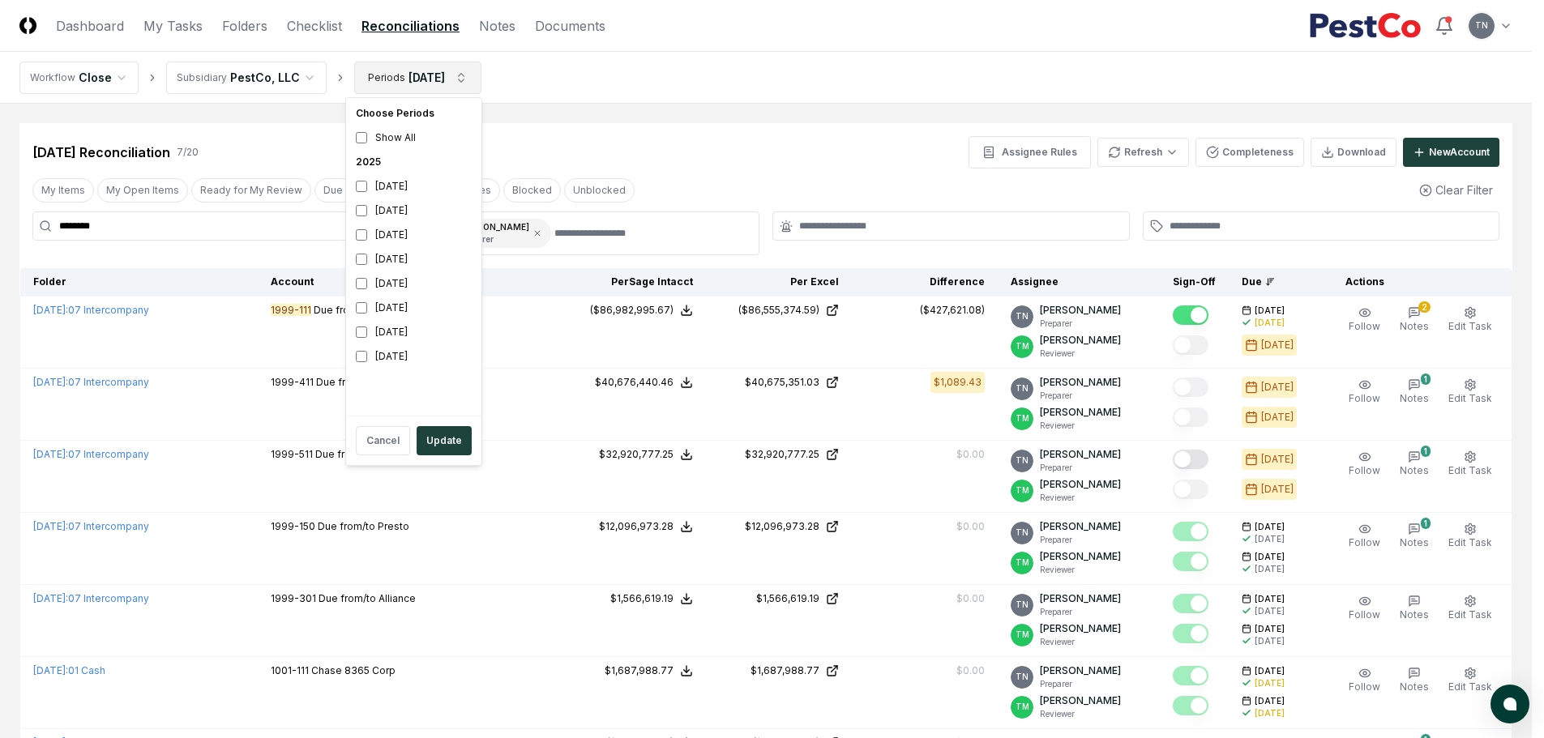
click at [468, 80] on html "CloseCore Dashboard My Tasks Folders Checklist Reconciliations Notes Documents …" at bounding box center [772, 459] width 1544 height 918
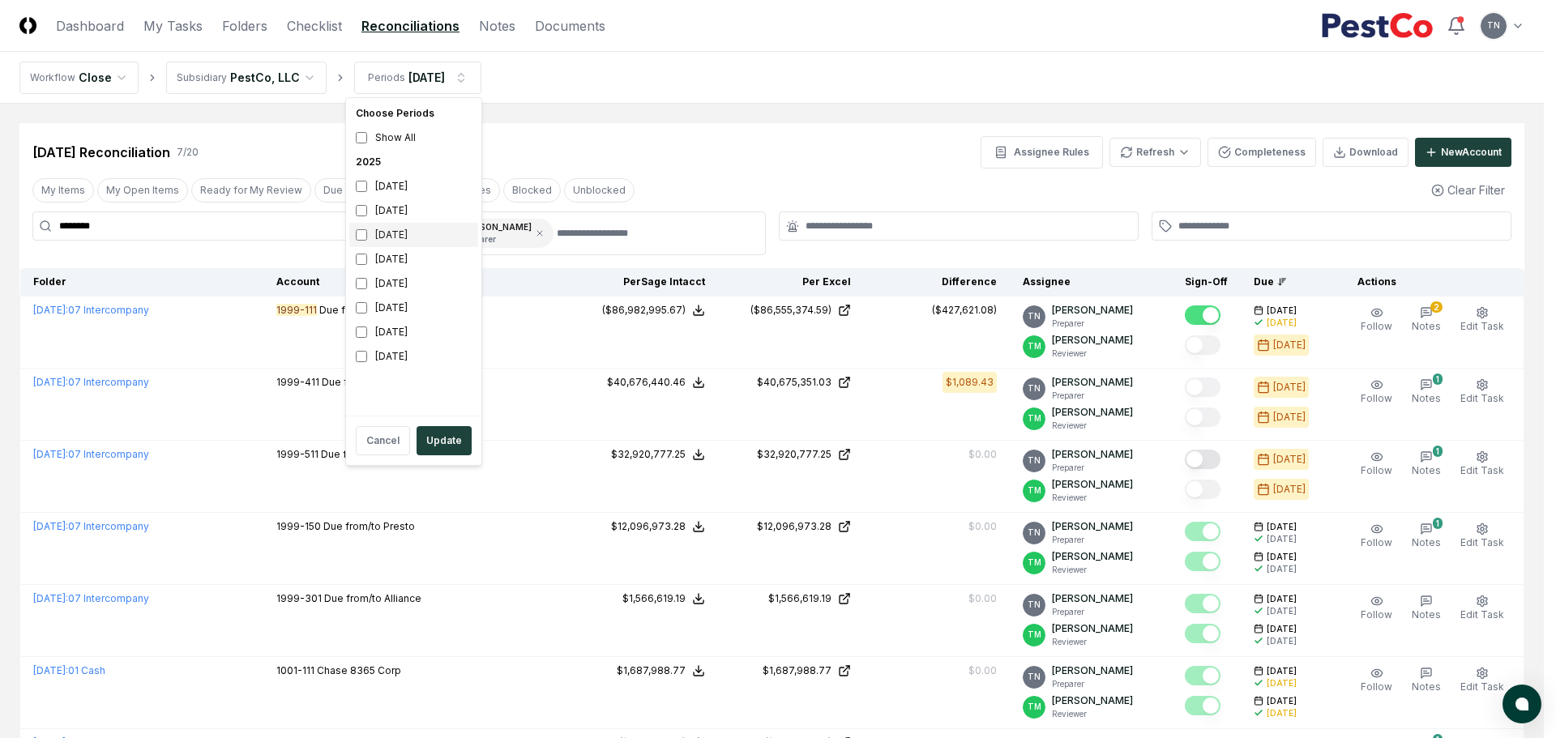
click at [383, 237] on div "[DATE]" at bounding box center [413, 235] width 129 height 24
click at [378, 214] on div "[DATE]" at bounding box center [413, 211] width 129 height 24
drag, startPoint x: 438, startPoint y: 443, endPoint x: 464, endPoint y: 439, distance: 25.3
click at [438, 442] on button "Update" at bounding box center [444, 440] width 55 height 29
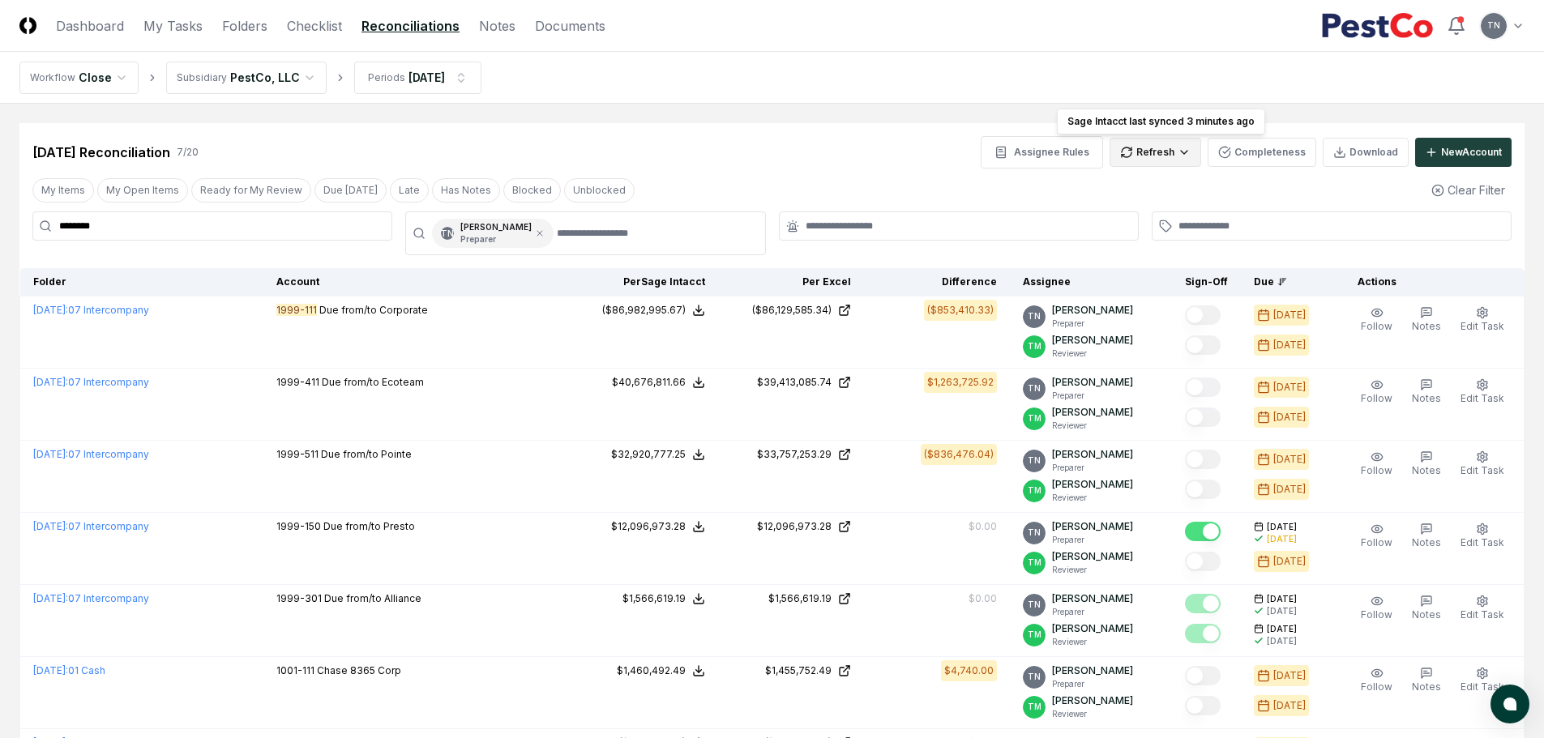
click at [1171, 155] on html "CloseCore Dashboard My Tasks Folders Checklist Reconciliations Notes Documents …" at bounding box center [772, 459] width 1544 height 918
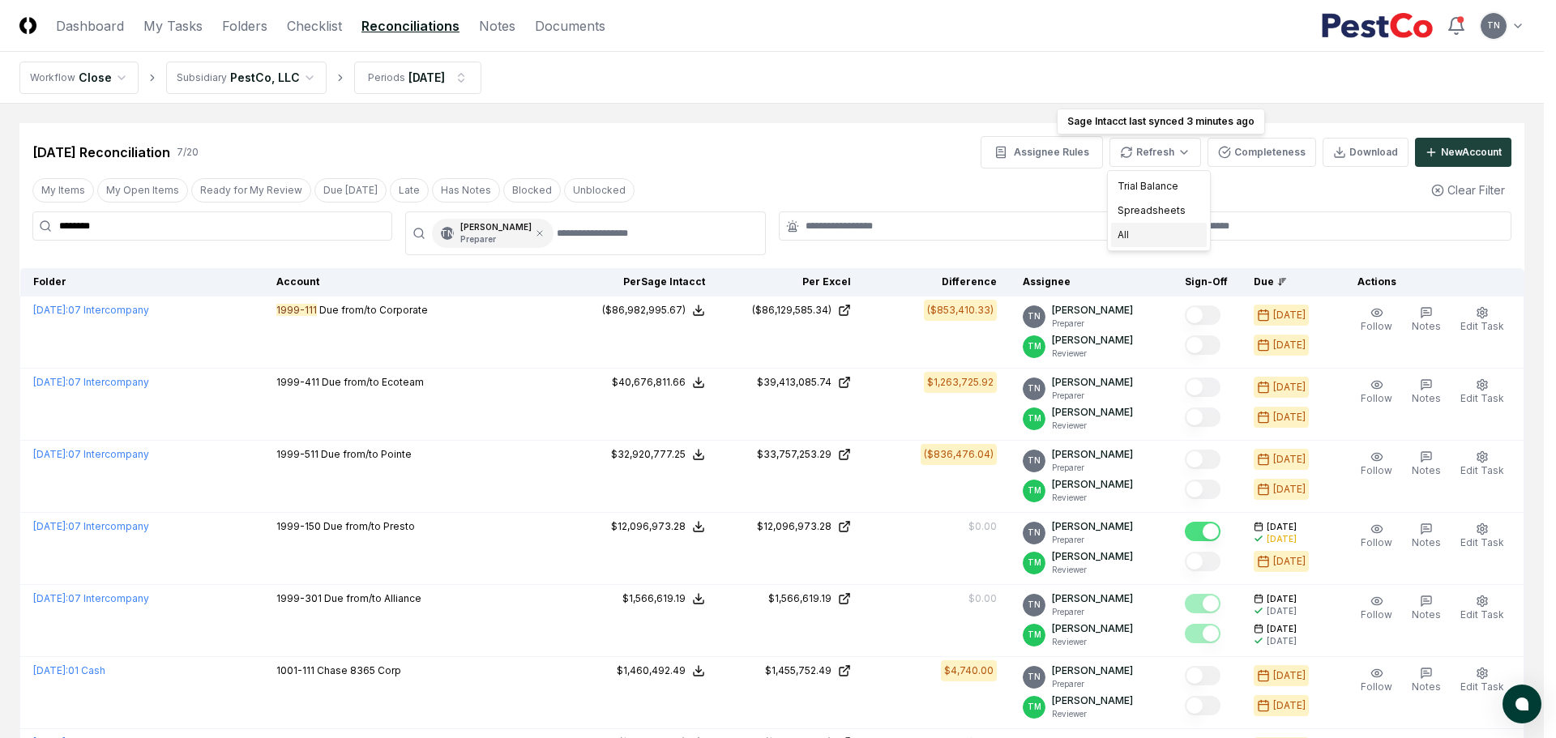
click at [1153, 239] on div "All" at bounding box center [1159, 235] width 96 height 24
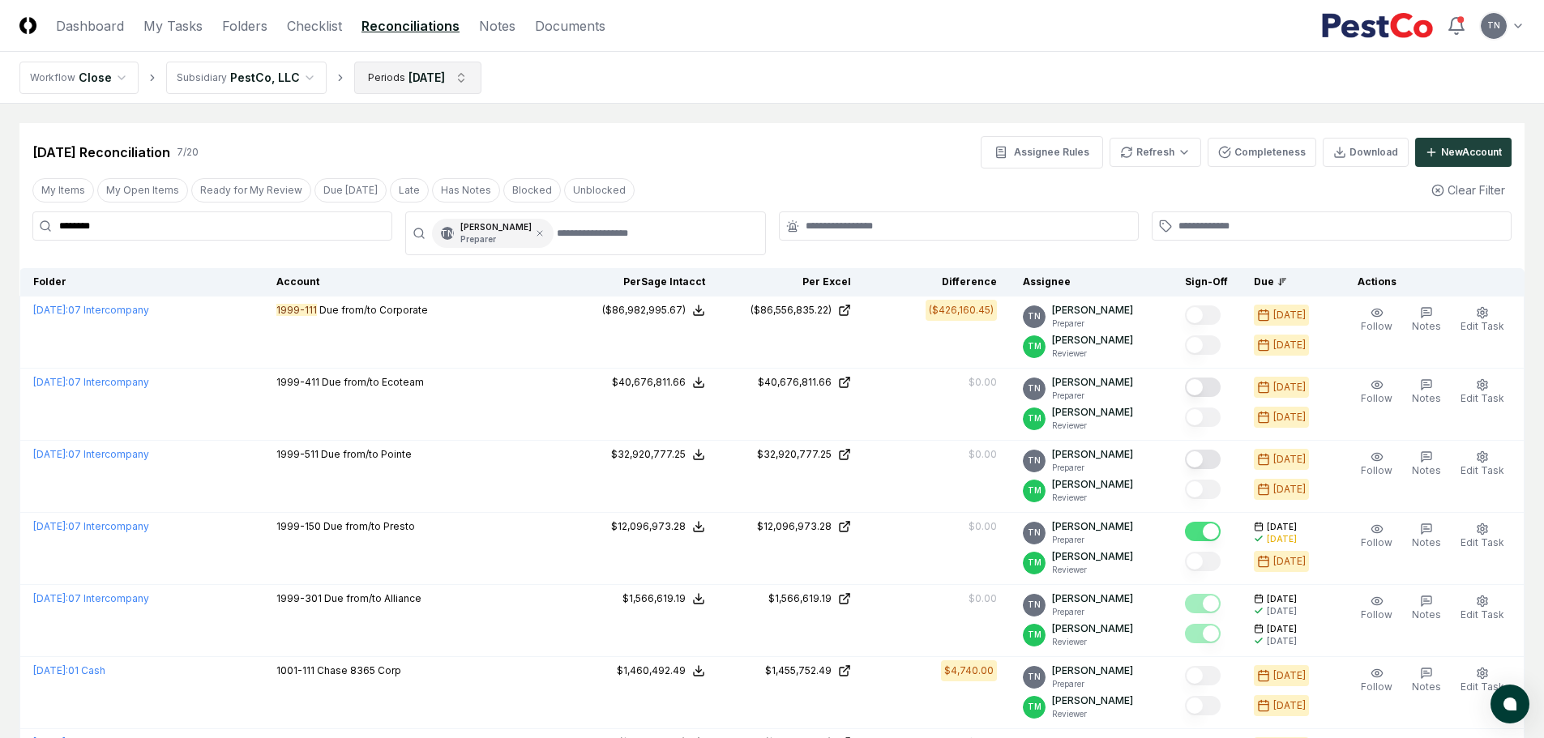
click at [455, 76] on html "CloseCore Dashboard My Tasks Folders Checklist Reconciliations Notes Documents …" at bounding box center [772, 459] width 1544 height 918
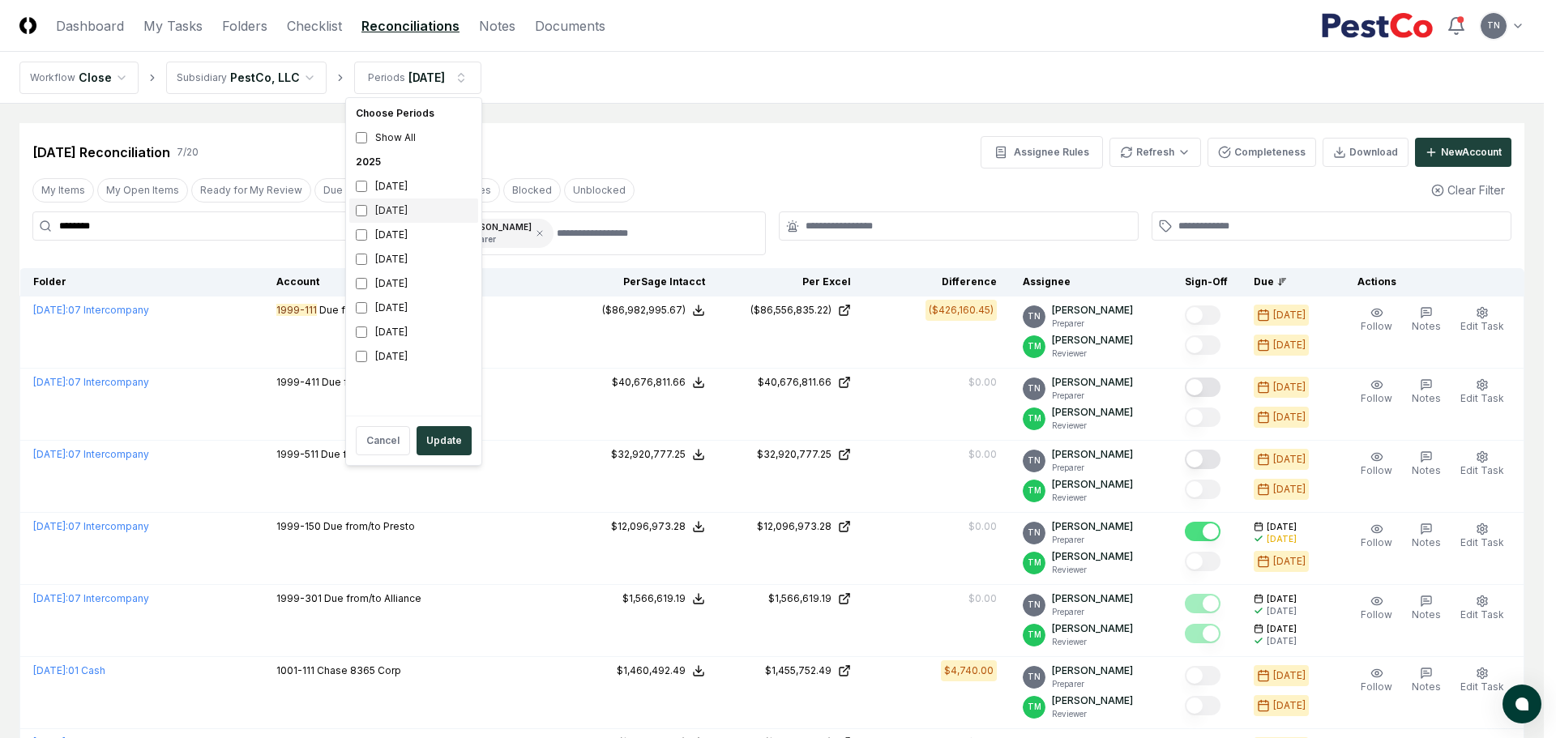
click at [390, 208] on div "[DATE]" at bounding box center [413, 211] width 129 height 24
click at [381, 235] on div "[DATE]" at bounding box center [413, 235] width 129 height 24
click at [452, 434] on button "Update" at bounding box center [444, 440] width 55 height 29
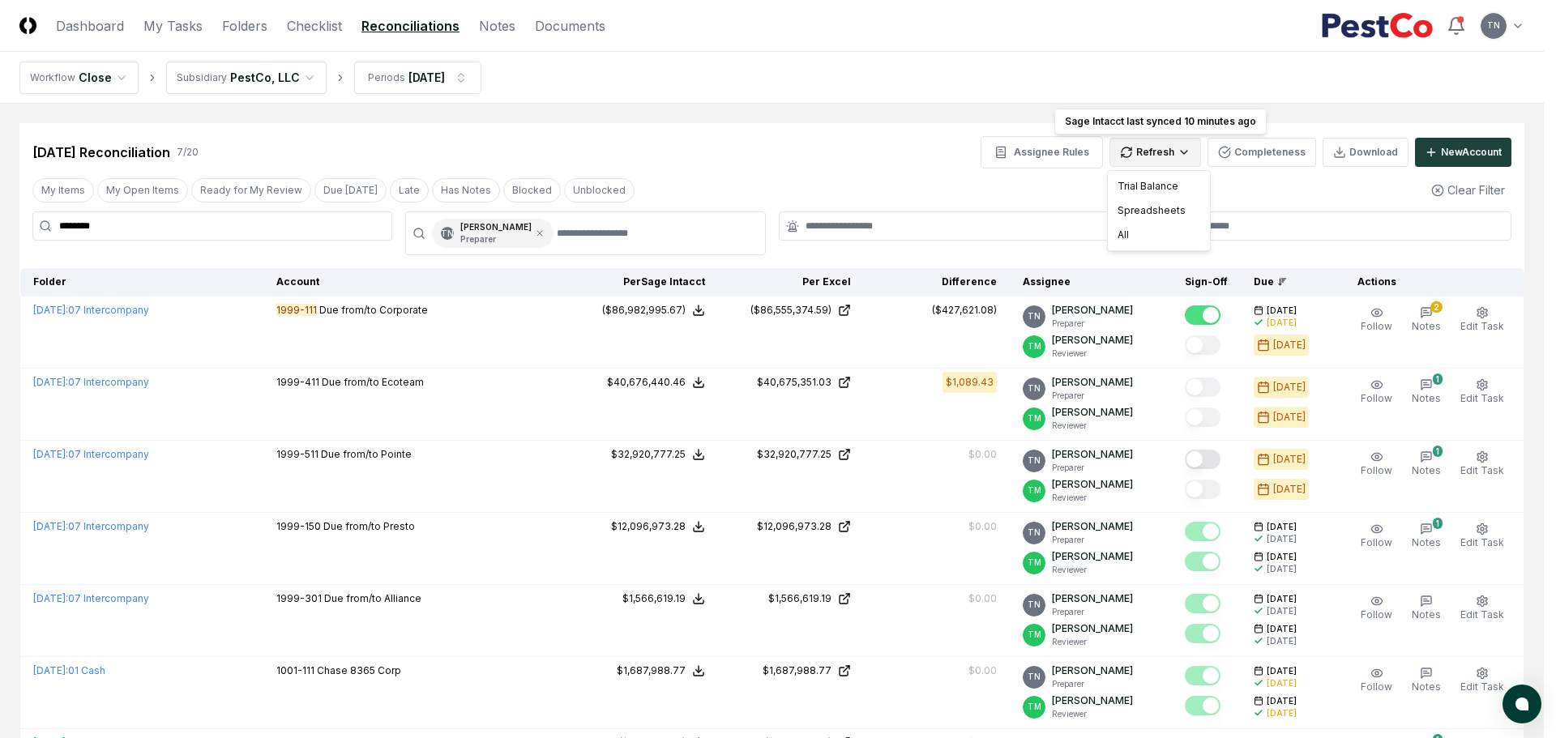
click at [1182, 150] on html "CloseCore Dashboard My Tasks Folders Checklist Reconciliations Notes Documents …" at bounding box center [778, 459] width 1556 height 918
click at [1146, 231] on div "All" at bounding box center [1159, 235] width 96 height 24
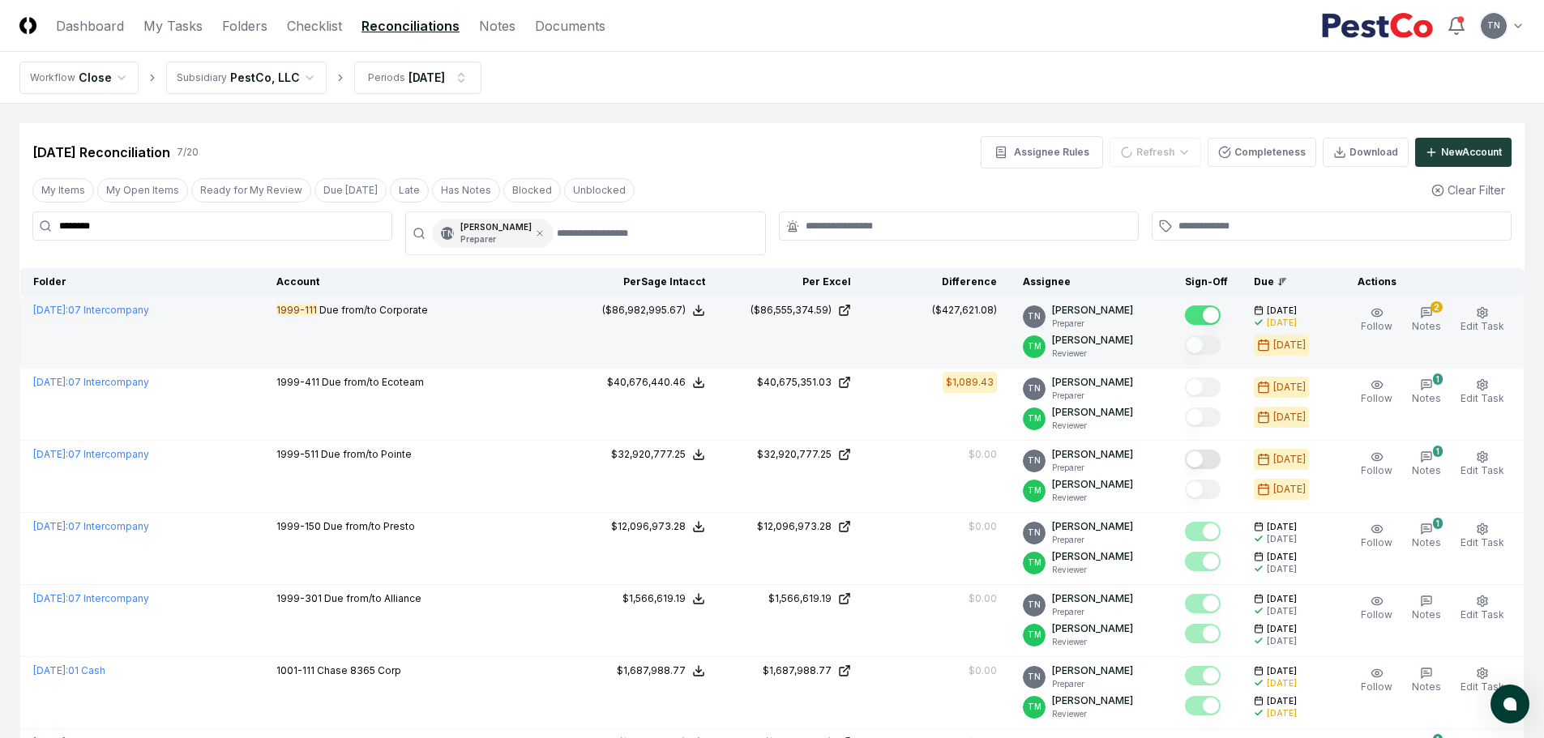
click at [1213, 315] on button "Mark complete" at bounding box center [1203, 315] width 36 height 19
click at [1155, 152] on html "CloseCore Dashboard My Tasks Folders Checklist Reconciliations Notes Documents …" at bounding box center [772, 459] width 1544 height 918
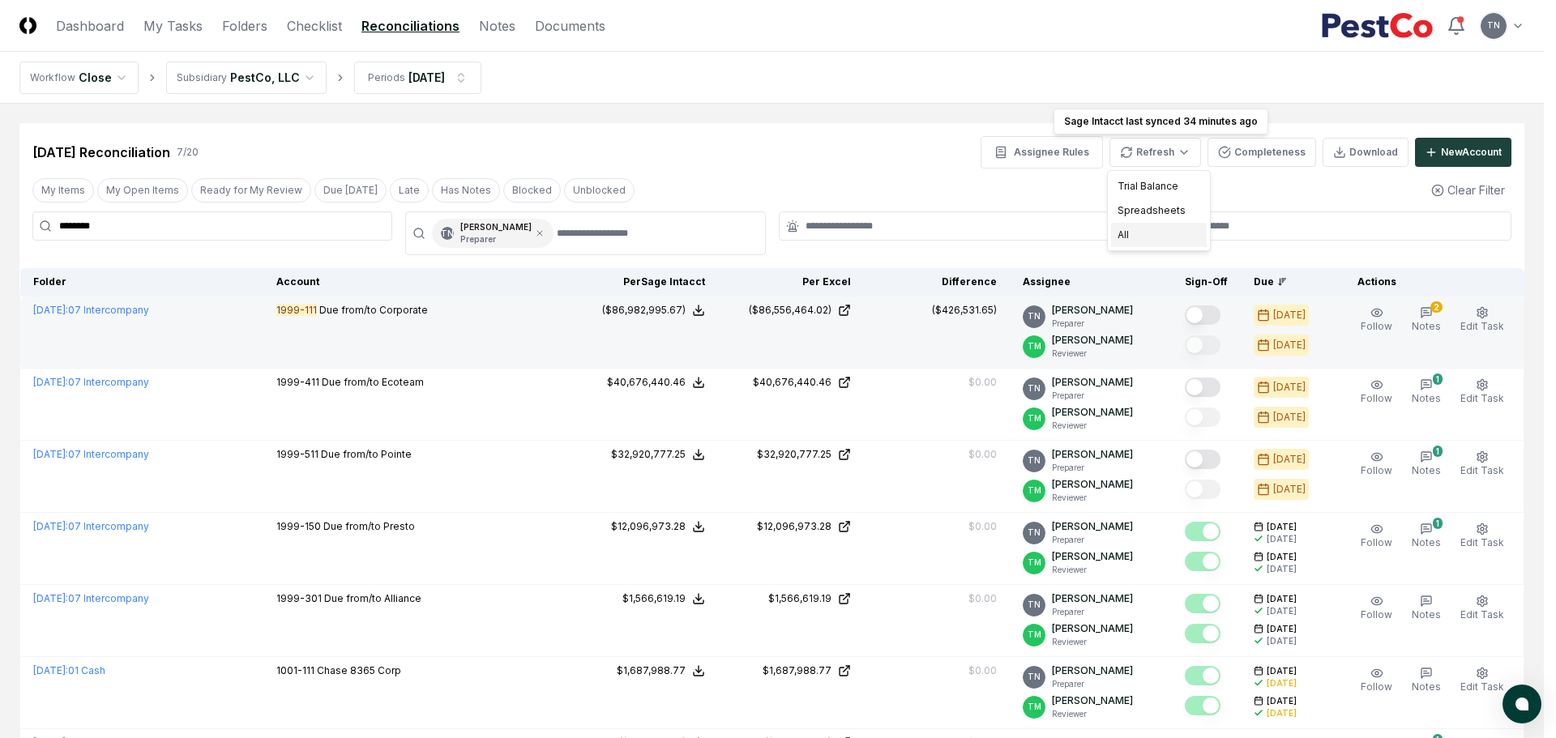
click at [1135, 233] on div "All" at bounding box center [1159, 235] width 96 height 24
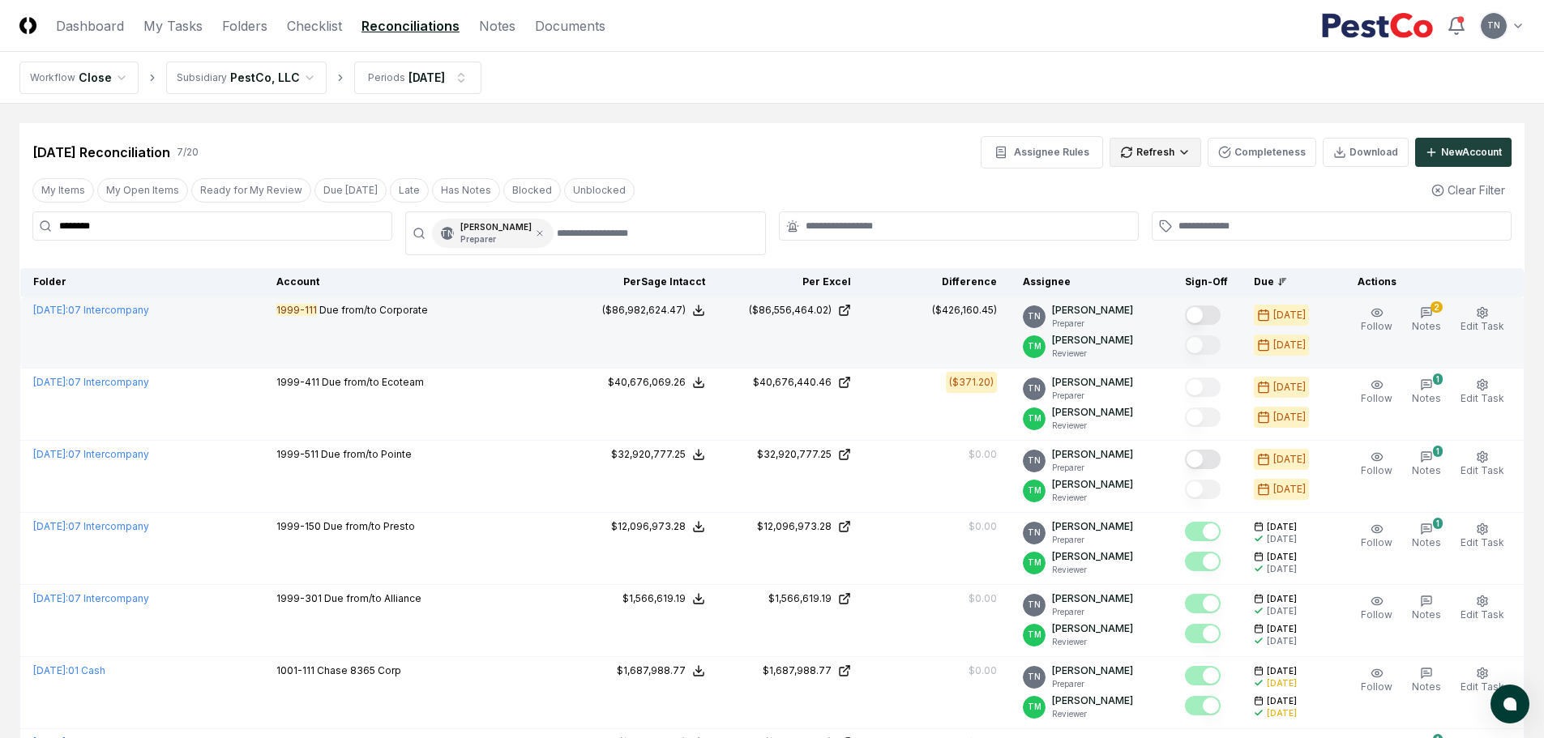
click at [1166, 145] on html "CloseCore Dashboard My Tasks Folders Checklist Reconciliations Notes Documents …" at bounding box center [772, 459] width 1544 height 918
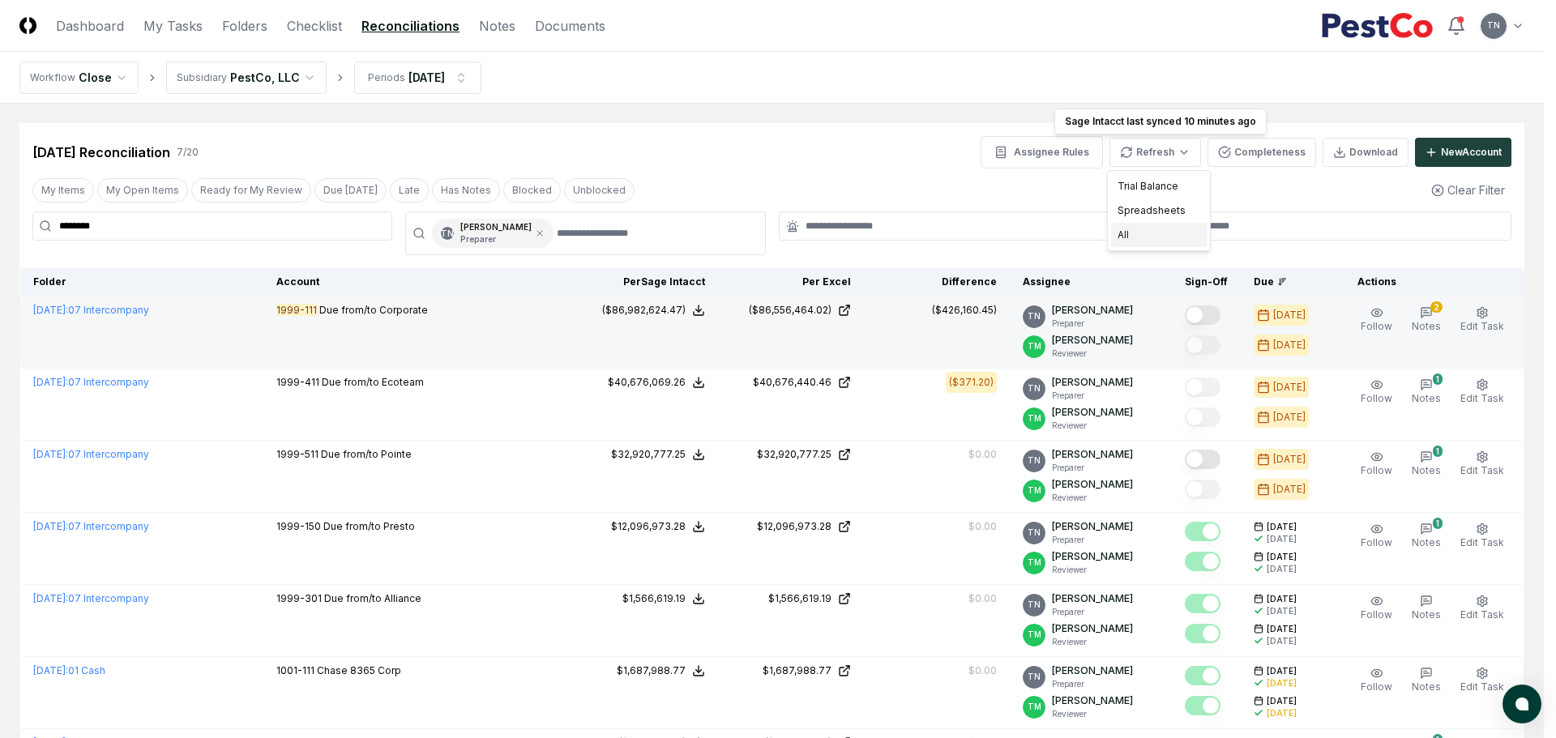
click at [1161, 236] on div "All" at bounding box center [1159, 235] width 96 height 24
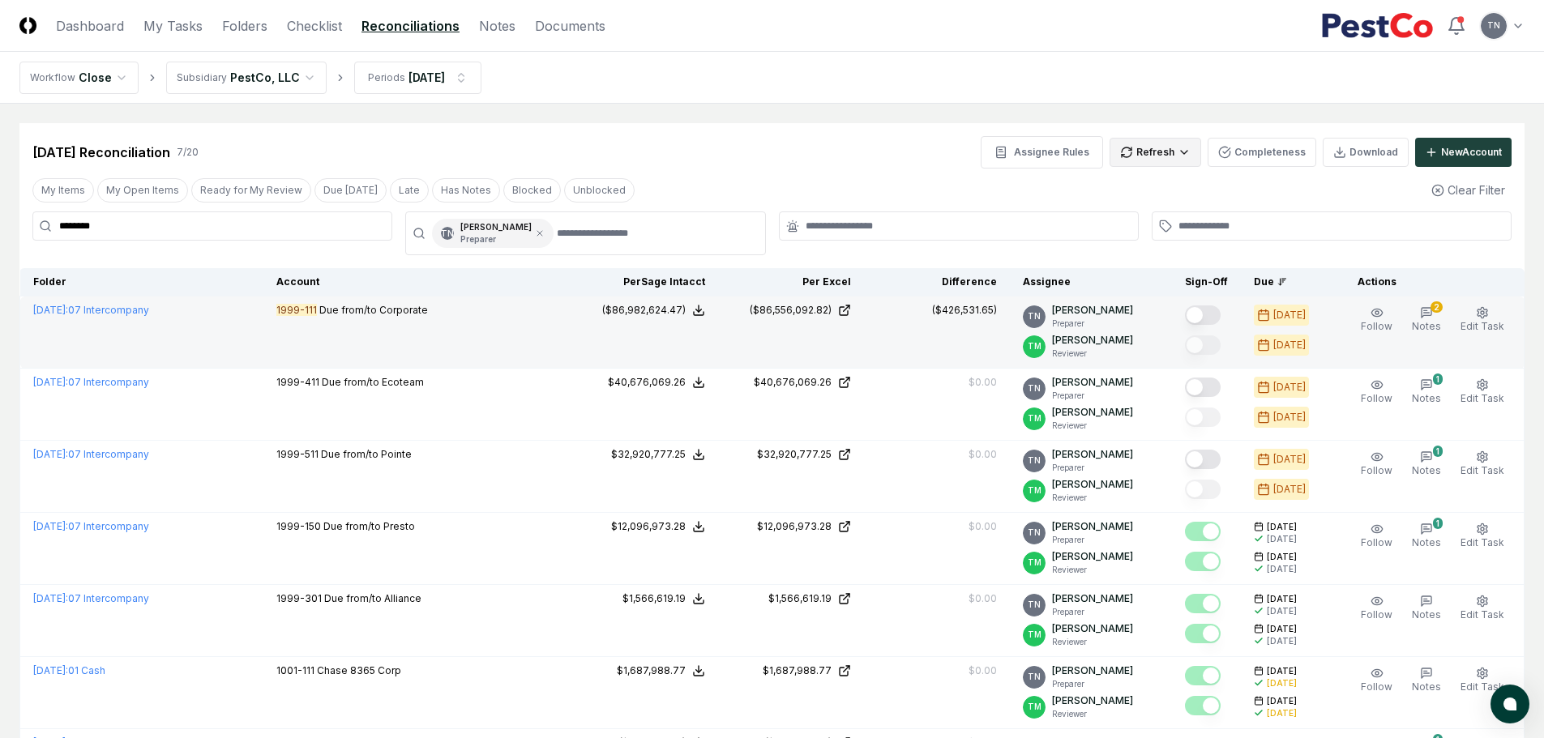
click at [1168, 146] on html "CloseCore Dashboard My Tasks Folders Checklist Reconciliations Notes Documents …" at bounding box center [772, 459] width 1544 height 918
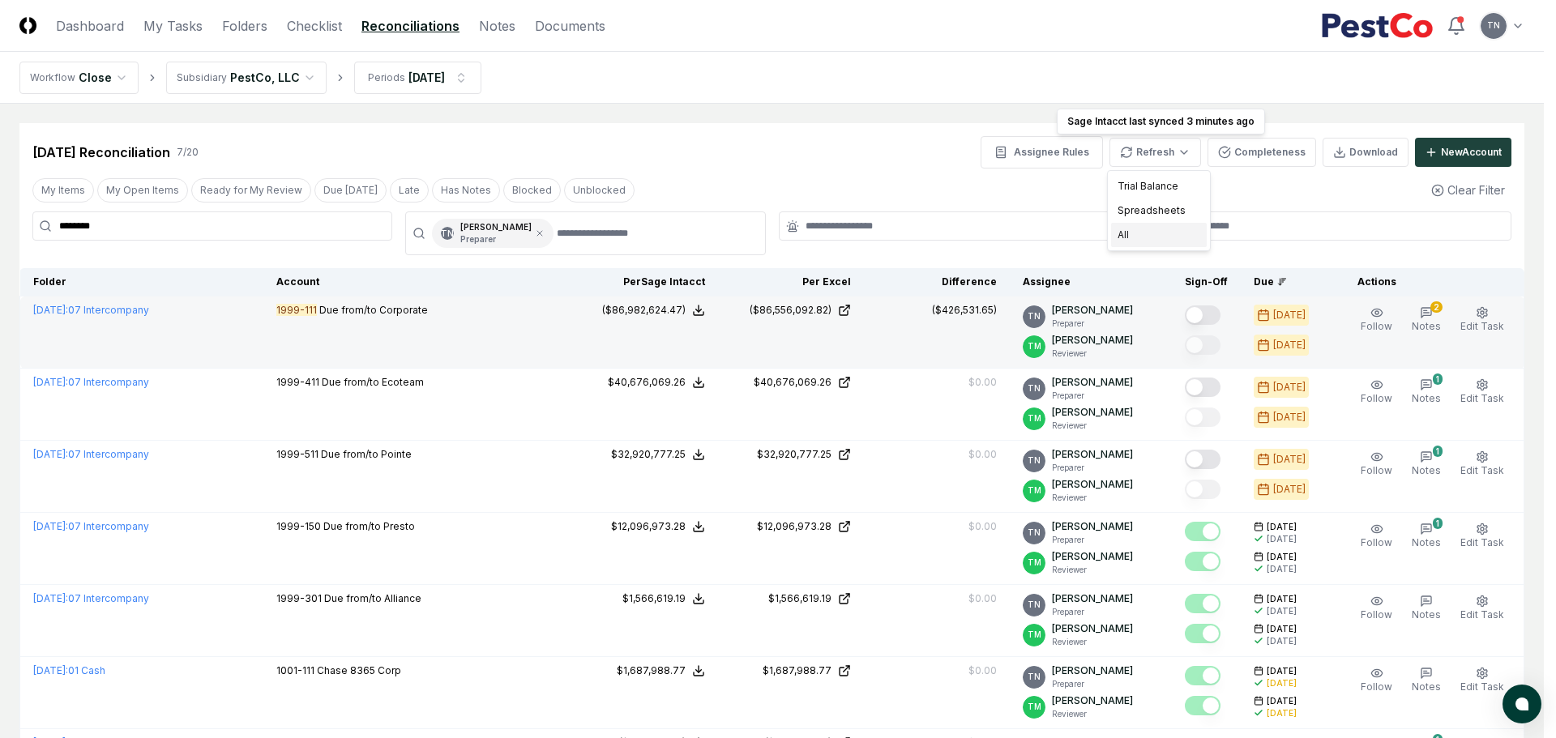
click at [1159, 233] on div "All" at bounding box center [1159, 235] width 96 height 24
